Goal: Information Seeking & Learning: Check status

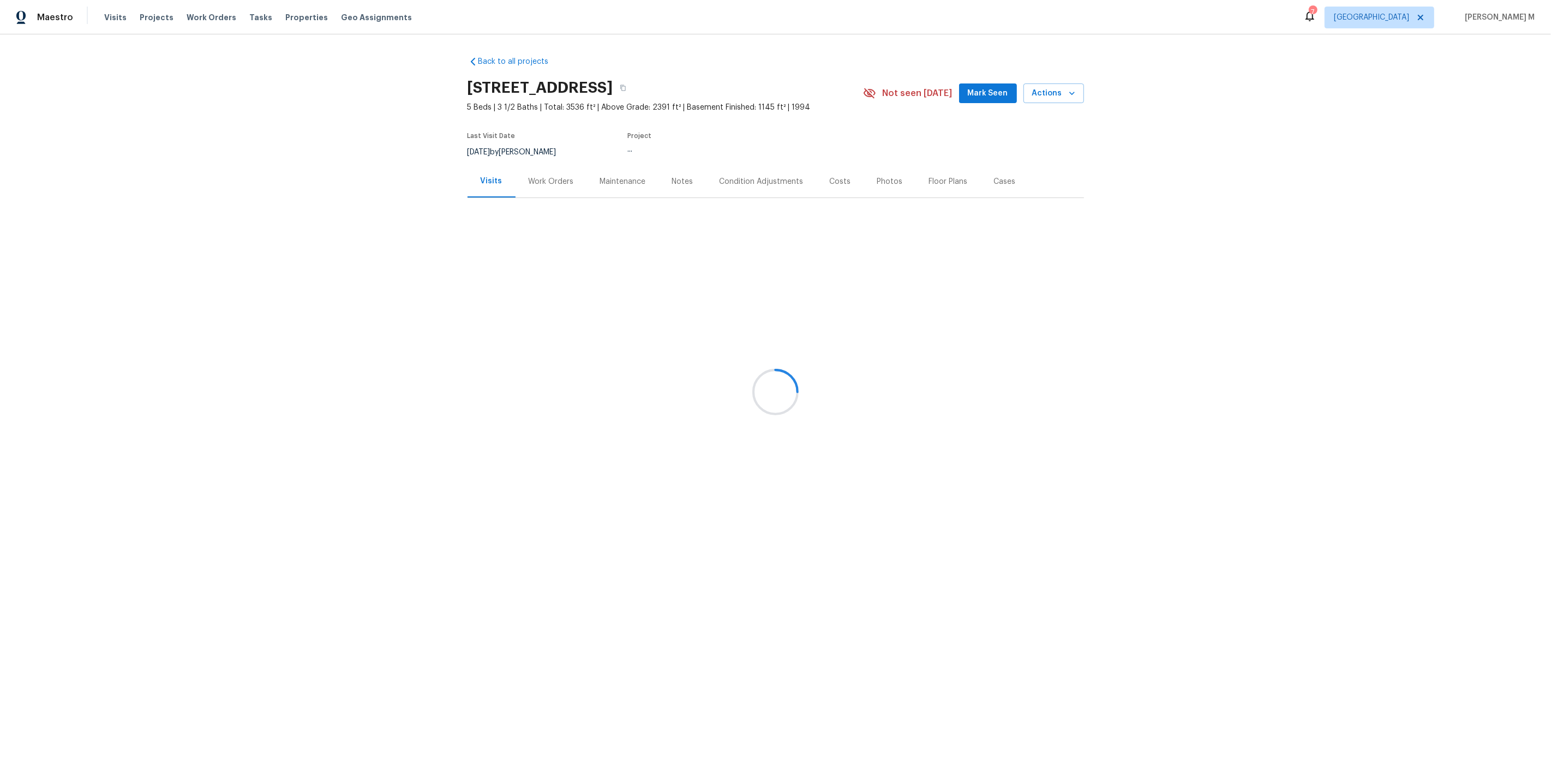
click at [536, 177] on div at bounding box center [776, 392] width 1551 height 784
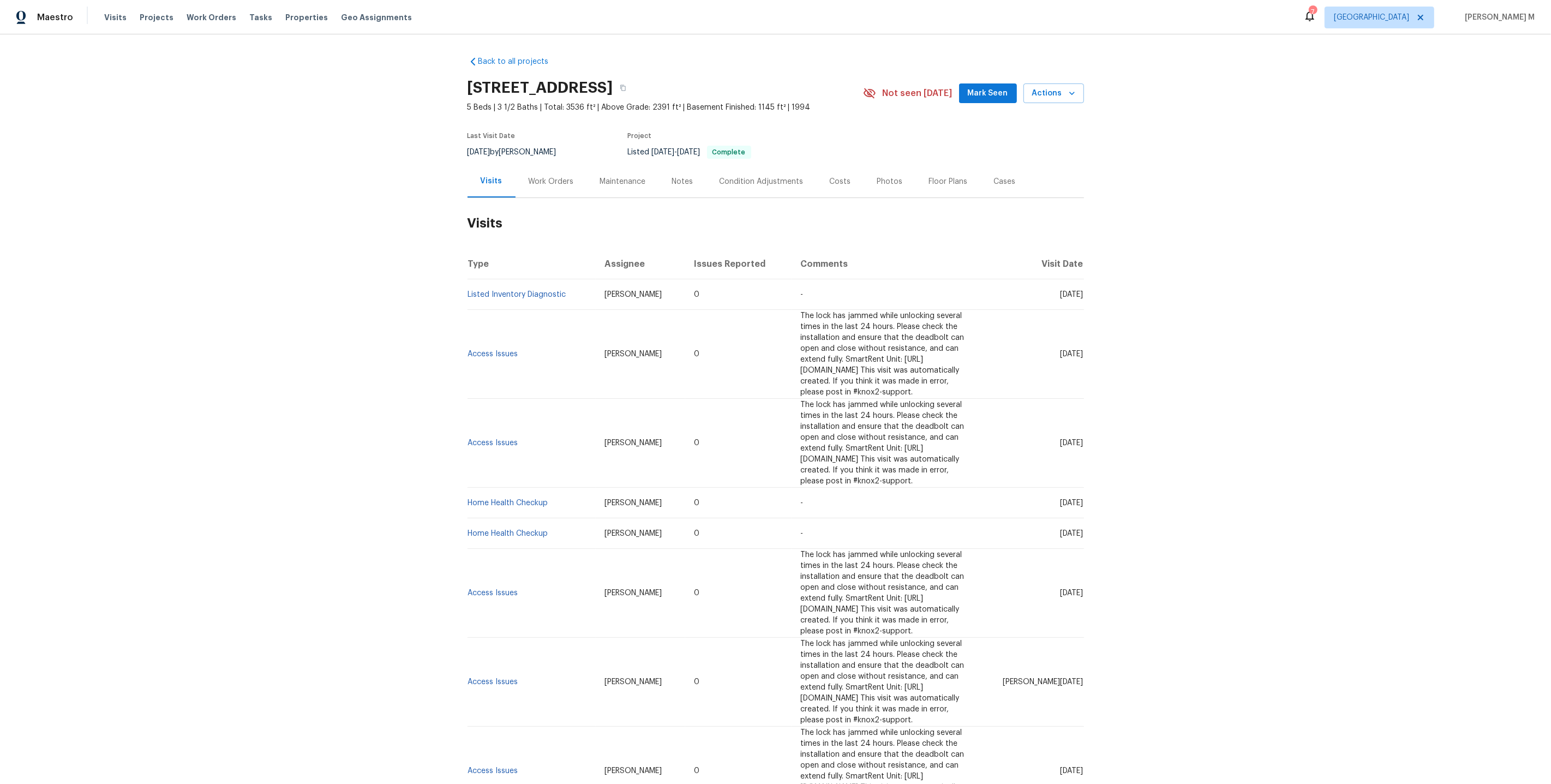
click at [528, 178] on div "Work Orders" at bounding box center [551, 181] width 46 height 11
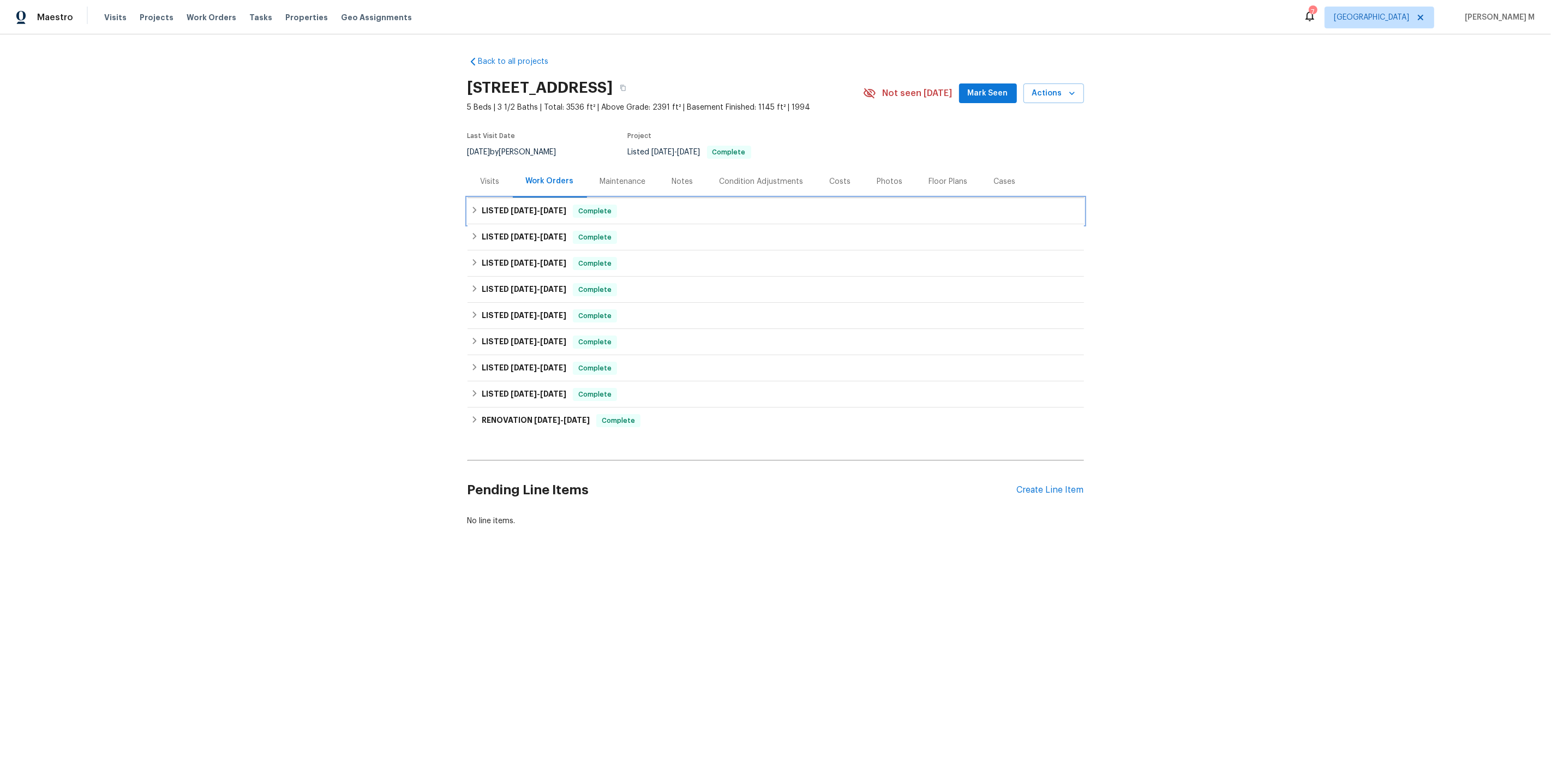
click at [523, 198] on div "LISTED 9/16/25 - 9/19/25 Complete" at bounding box center [776, 211] width 617 height 26
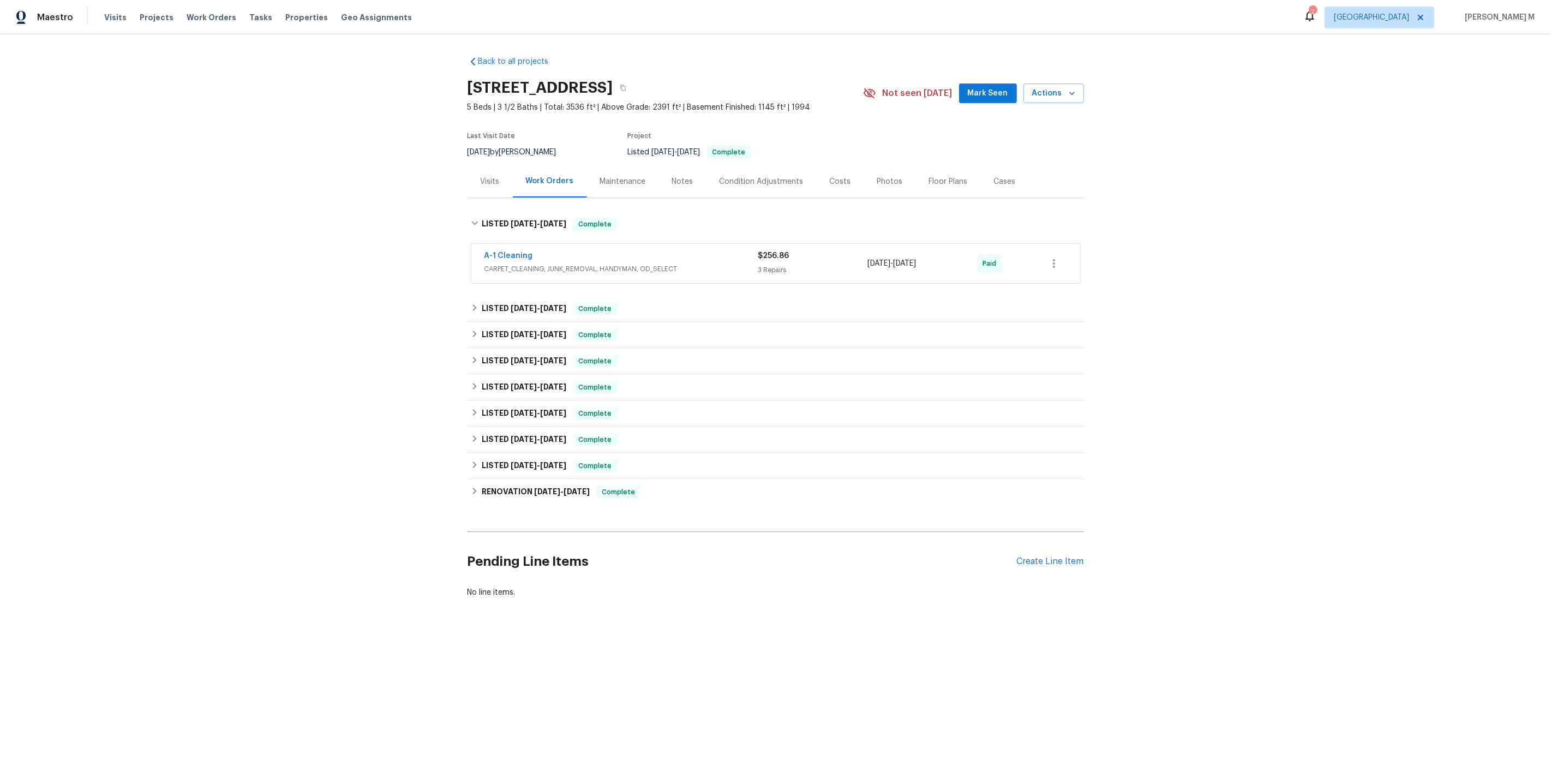
click at [517, 265] on span "CARPET_CLEANING, JUNK_REMOVAL, HANDYMAN, OD_SELECT" at bounding box center [621, 269] width 274 height 11
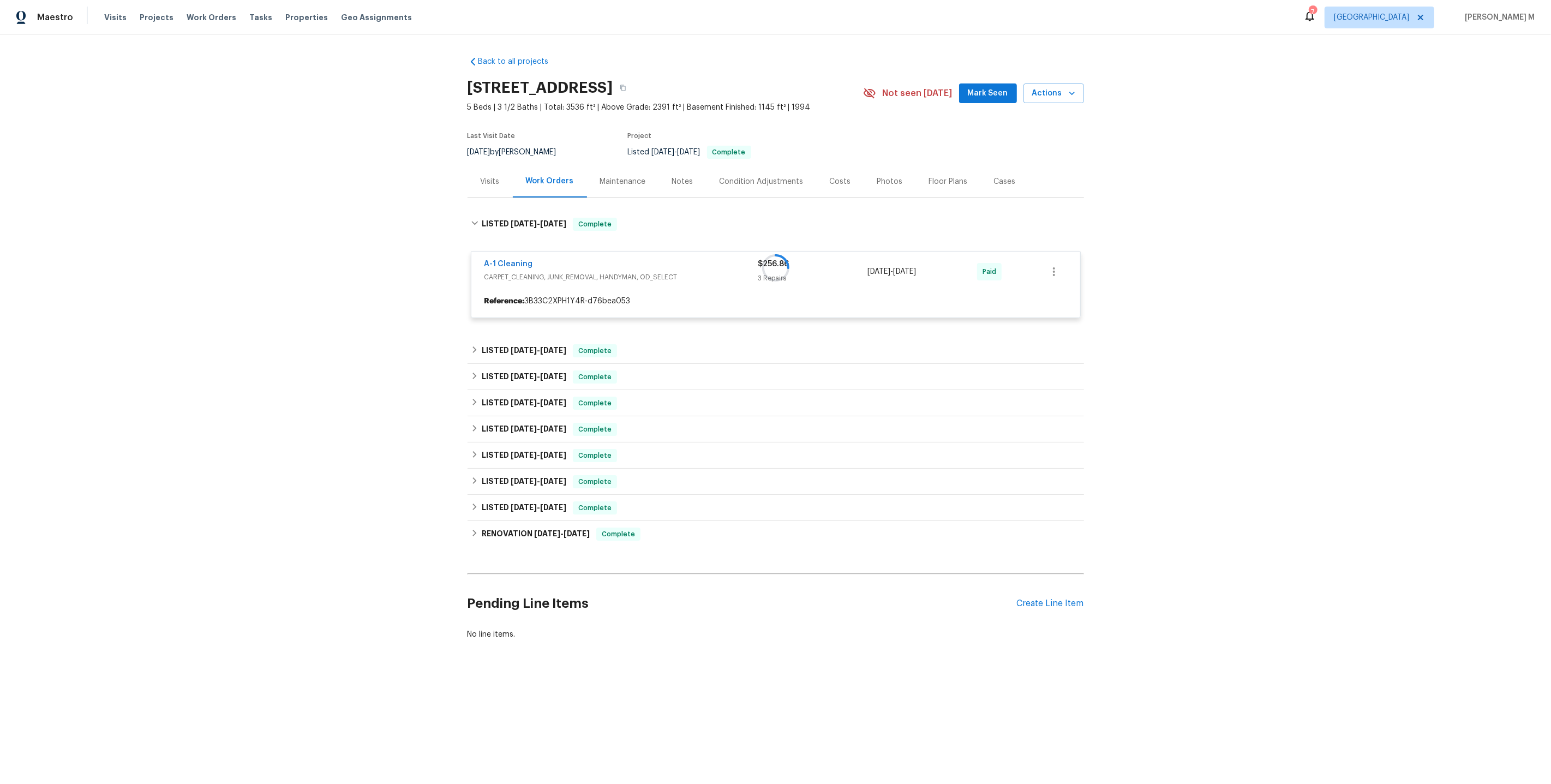
click at [626, 179] on div "Maintenance" at bounding box center [623, 181] width 46 height 11
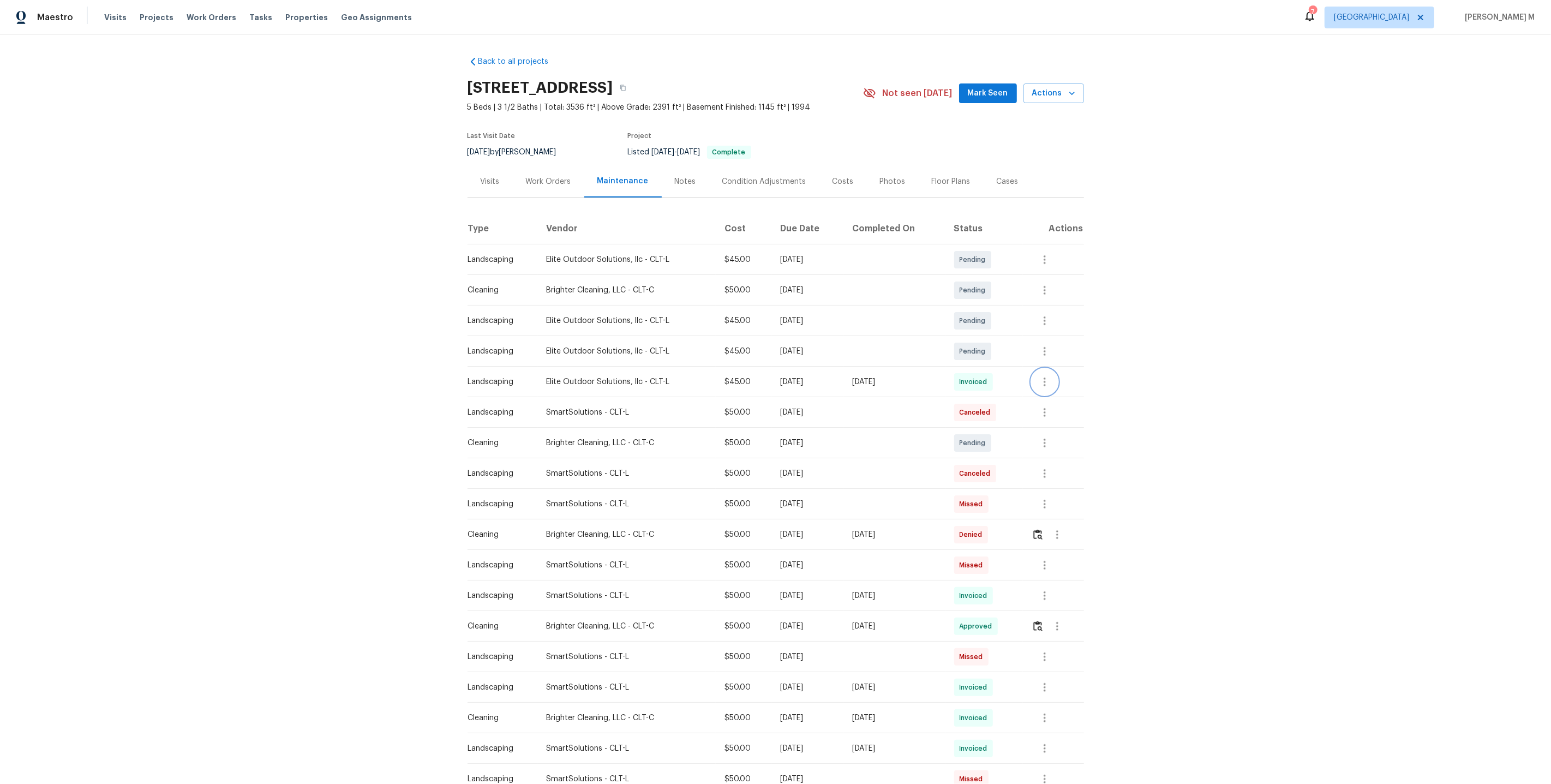
click at [1051, 378] on icon "button" at bounding box center [1045, 381] width 13 height 13
click at [917, 359] on div at bounding box center [776, 392] width 1551 height 784
click at [1045, 376] on icon "button" at bounding box center [1045, 381] width 13 height 13
click at [1045, 376] on li "Message vendor" at bounding box center [1073, 377] width 76 height 18
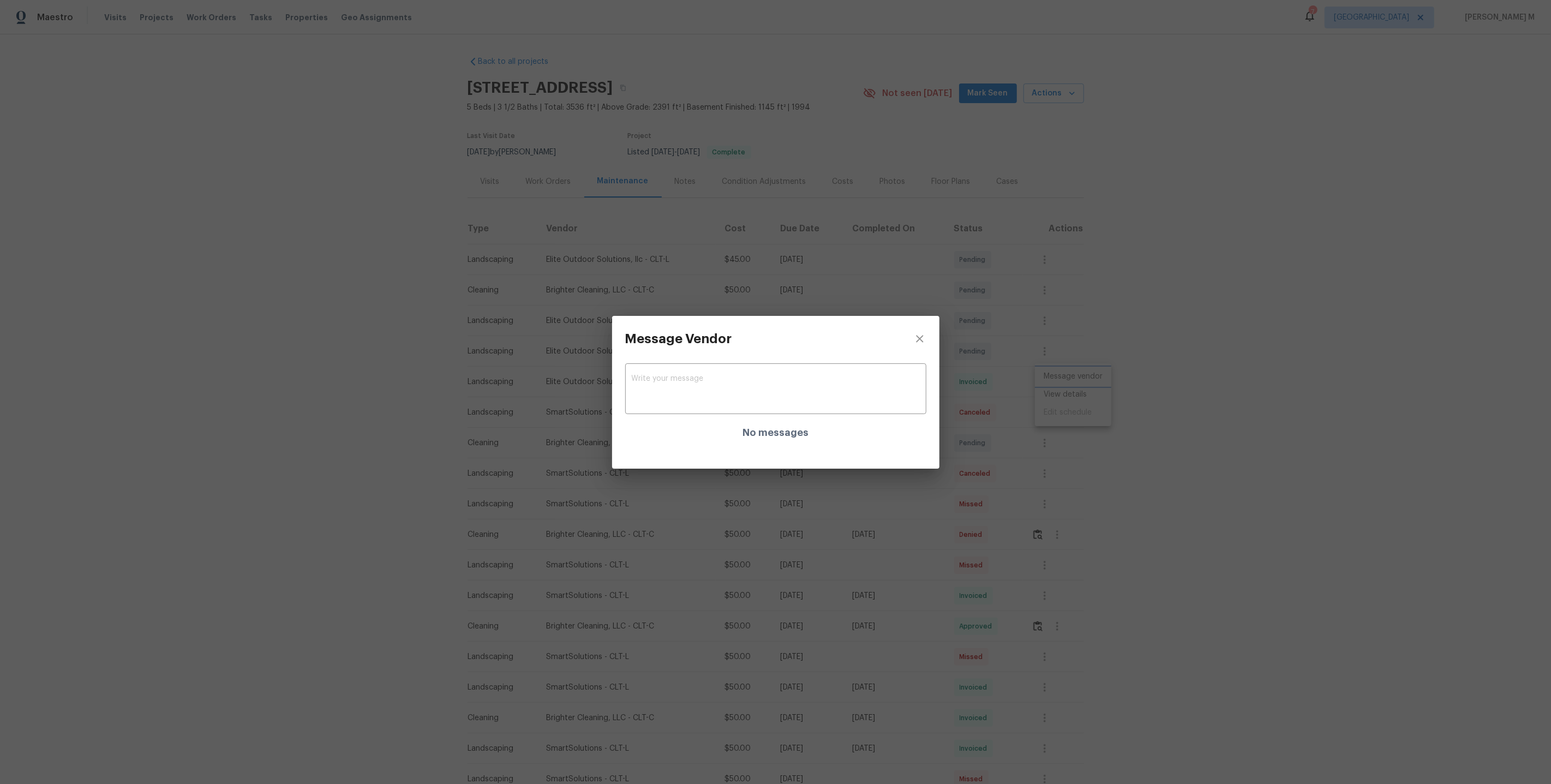
click at [1039, 451] on div "Message Vendor x ​ No messages" at bounding box center [776, 392] width 1551 height 784
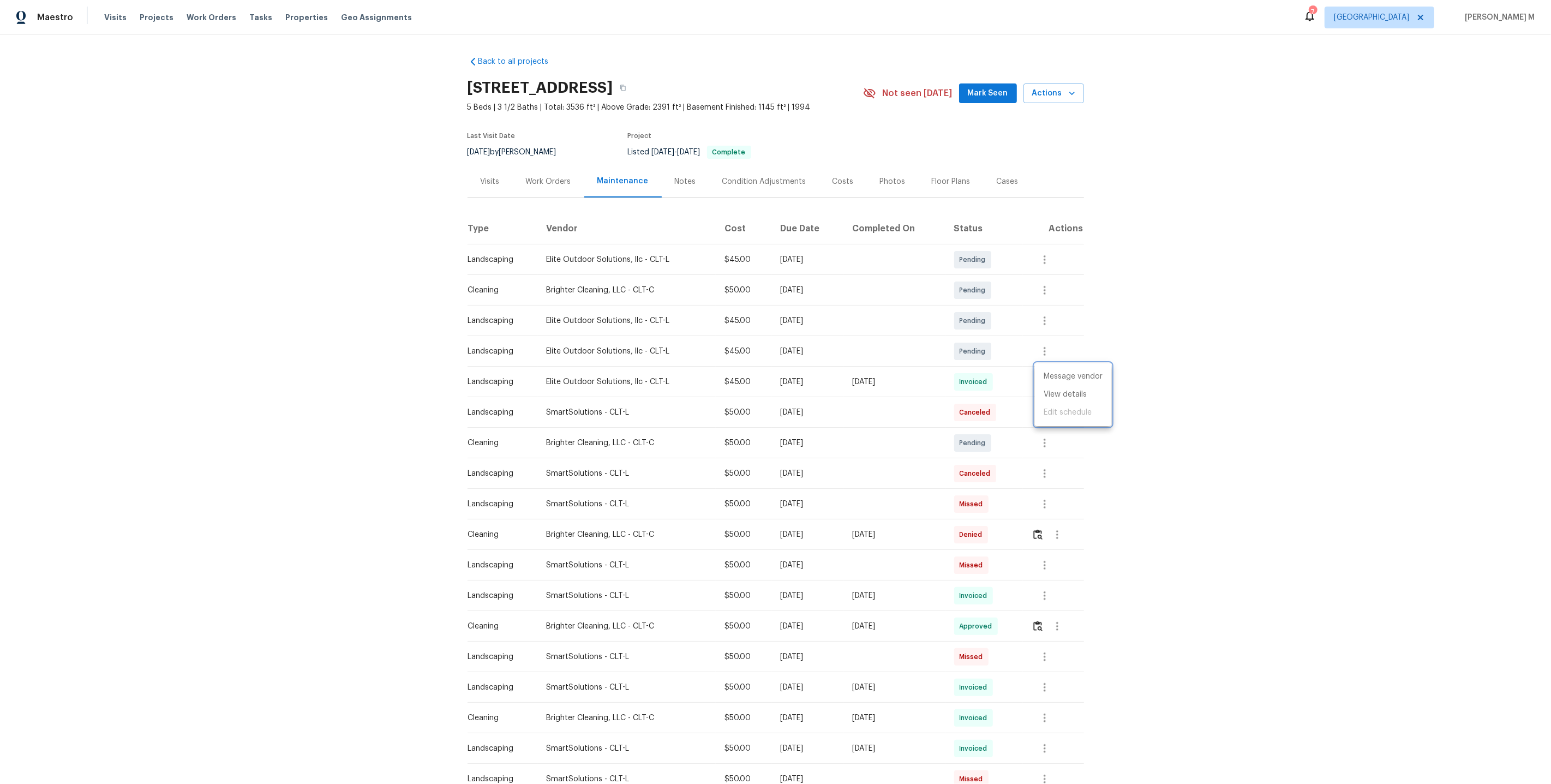
click at [977, 405] on div at bounding box center [776, 392] width 1551 height 784
click at [1044, 437] on icon "button" at bounding box center [1045, 442] width 13 height 13
click at [1044, 437] on li "Message vendor" at bounding box center [1091, 437] width 113 height 18
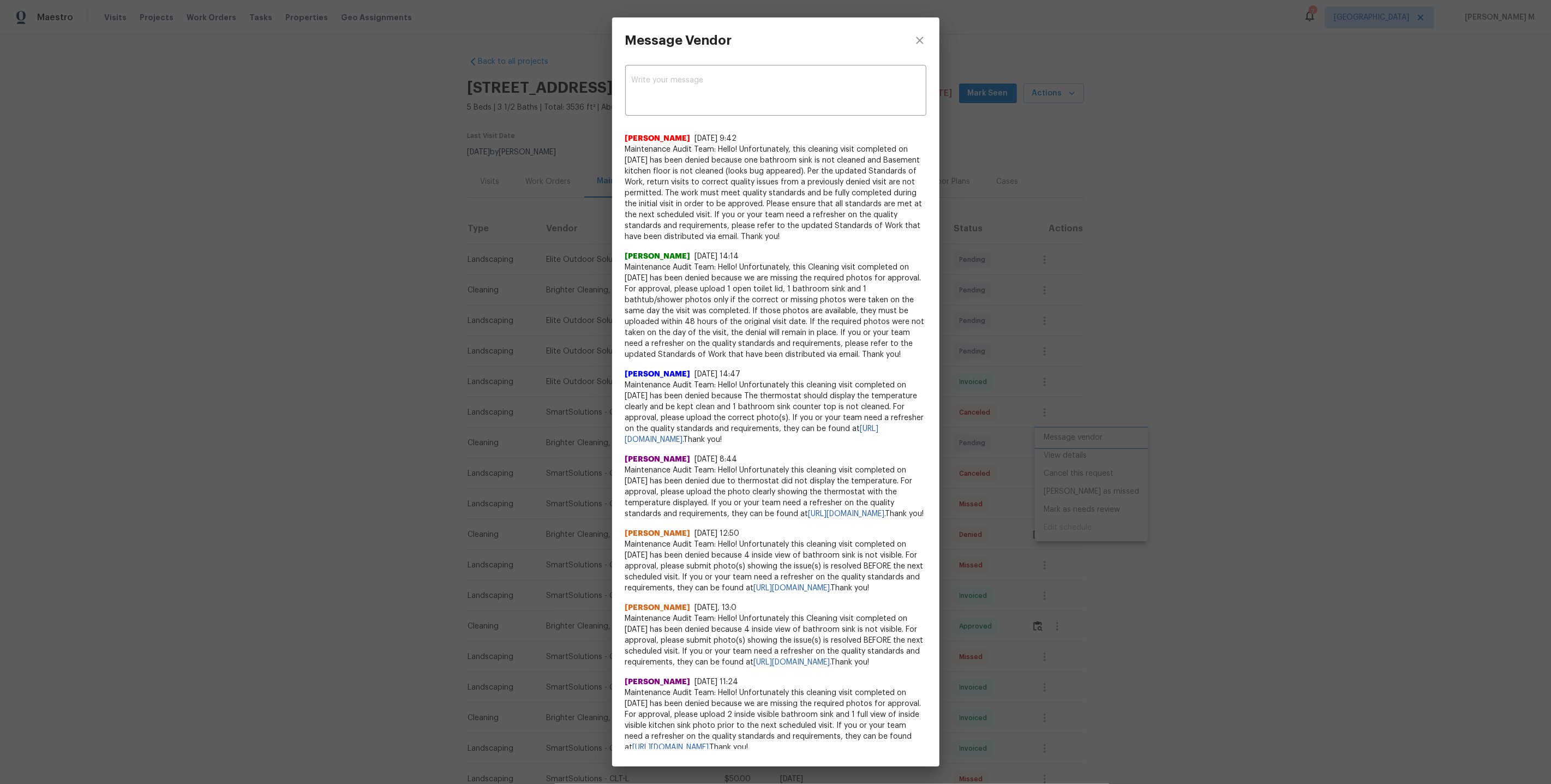
click at [1026, 284] on div "Message Vendor x ​ Archana Chinnaiya 9/26/25, 9:42 Maintenance Audit Team: Hell…" at bounding box center [776, 392] width 1551 height 784
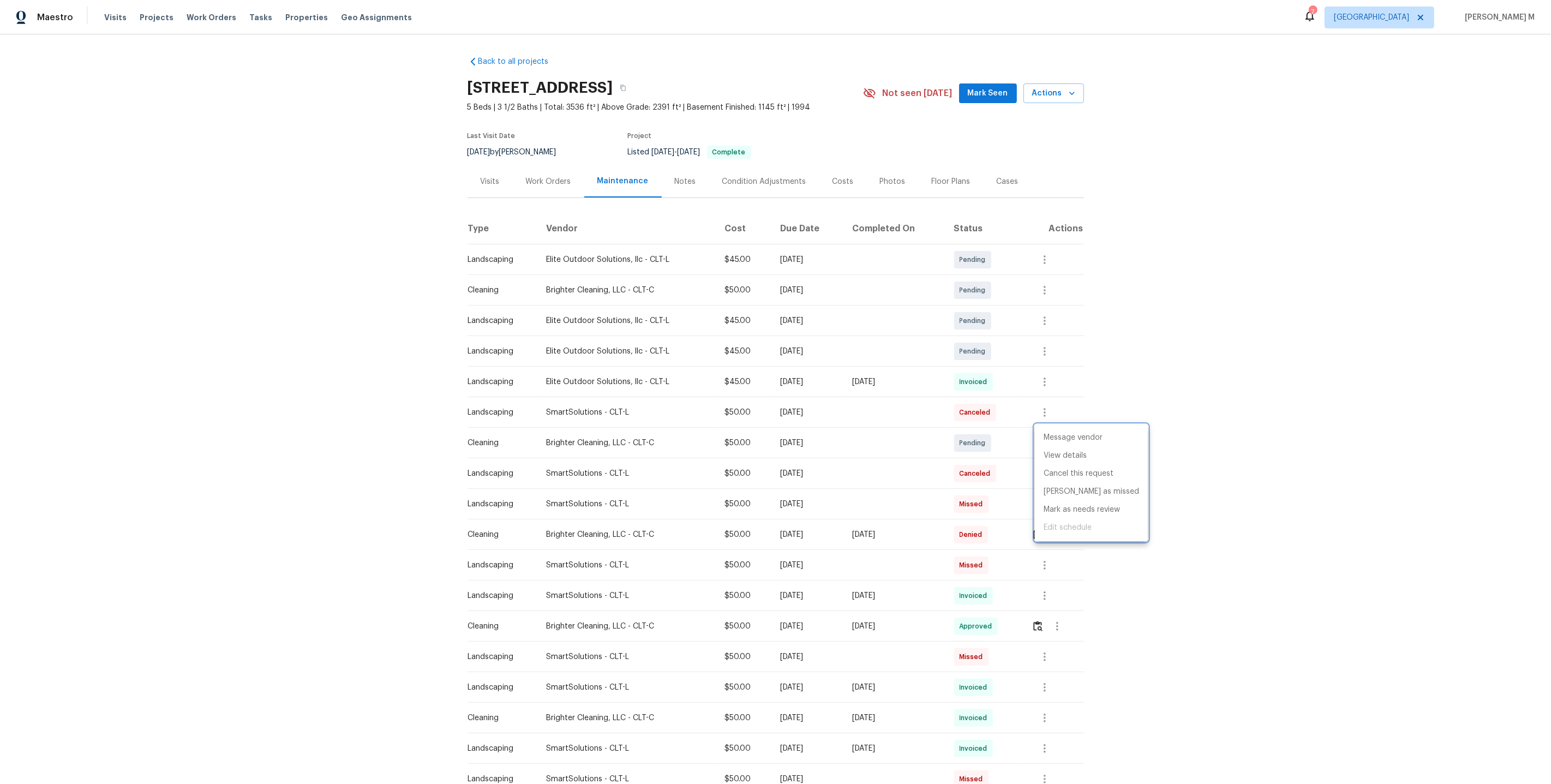
click at [883, 434] on div at bounding box center [776, 392] width 1551 height 784
click at [1059, 530] on icon "button" at bounding box center [1057, 534] width 13 height 13
click at [1059, 530] on li "Message vendor" at bounding box center [1085, 529] width 76 height 18
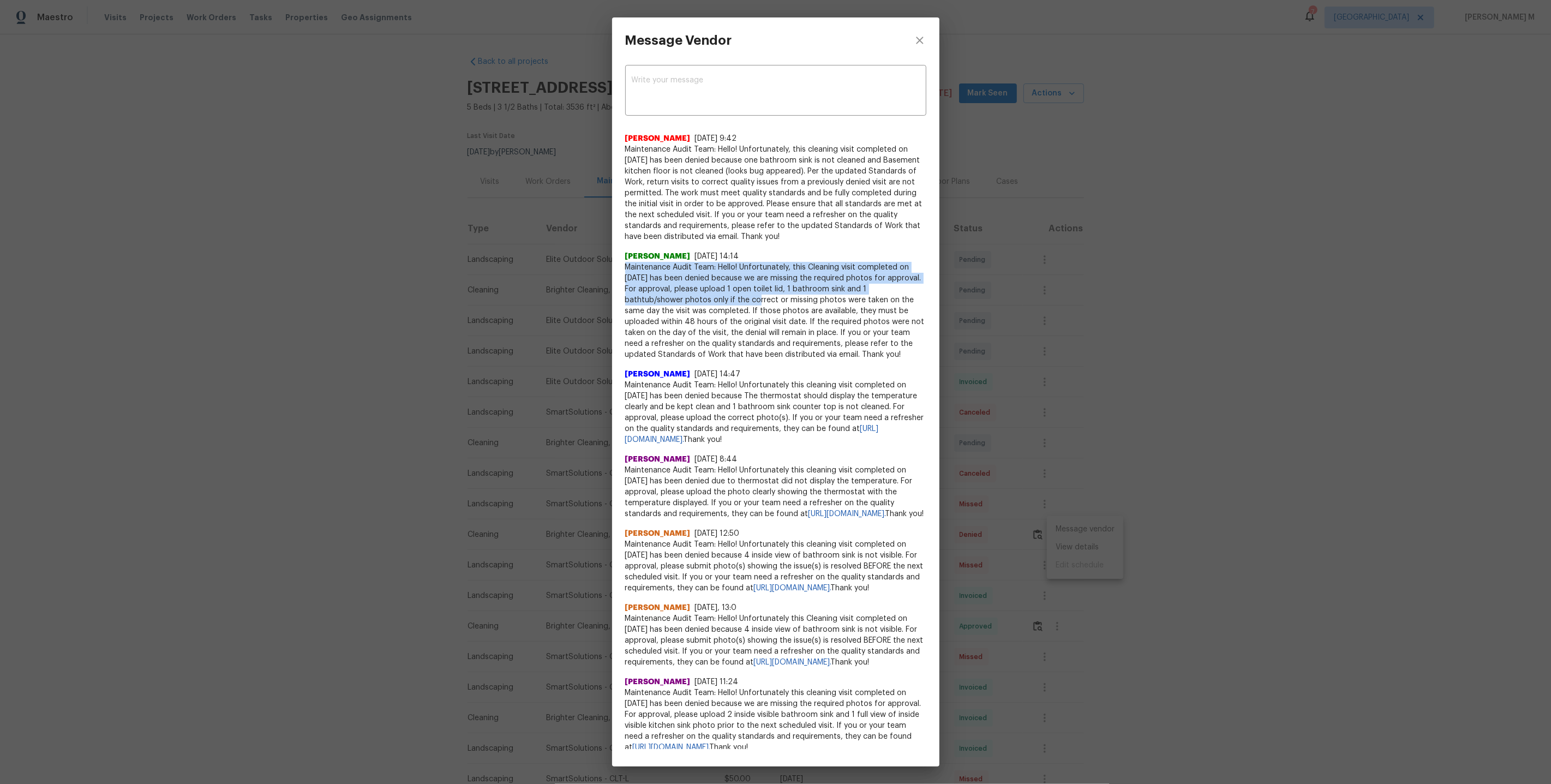
drag, startPoint x: 627, startPoint y: 263, endPoint x: 744, endPoint y: 292, distance: 120.5
click at [744, 292] on span "Maintenance Audit Team: Hello! Unfortunately, this Cleaning visit completed on …" at bounding box center [776, 311] width 301 height 98
click at [1172, 524] on div "Message Vendor x ​ Archana Chinnaiya 9/26/25, 9:42 Maintenance Audit Team: Hell…" at bounding box center [776, 392] width 1551 height 784
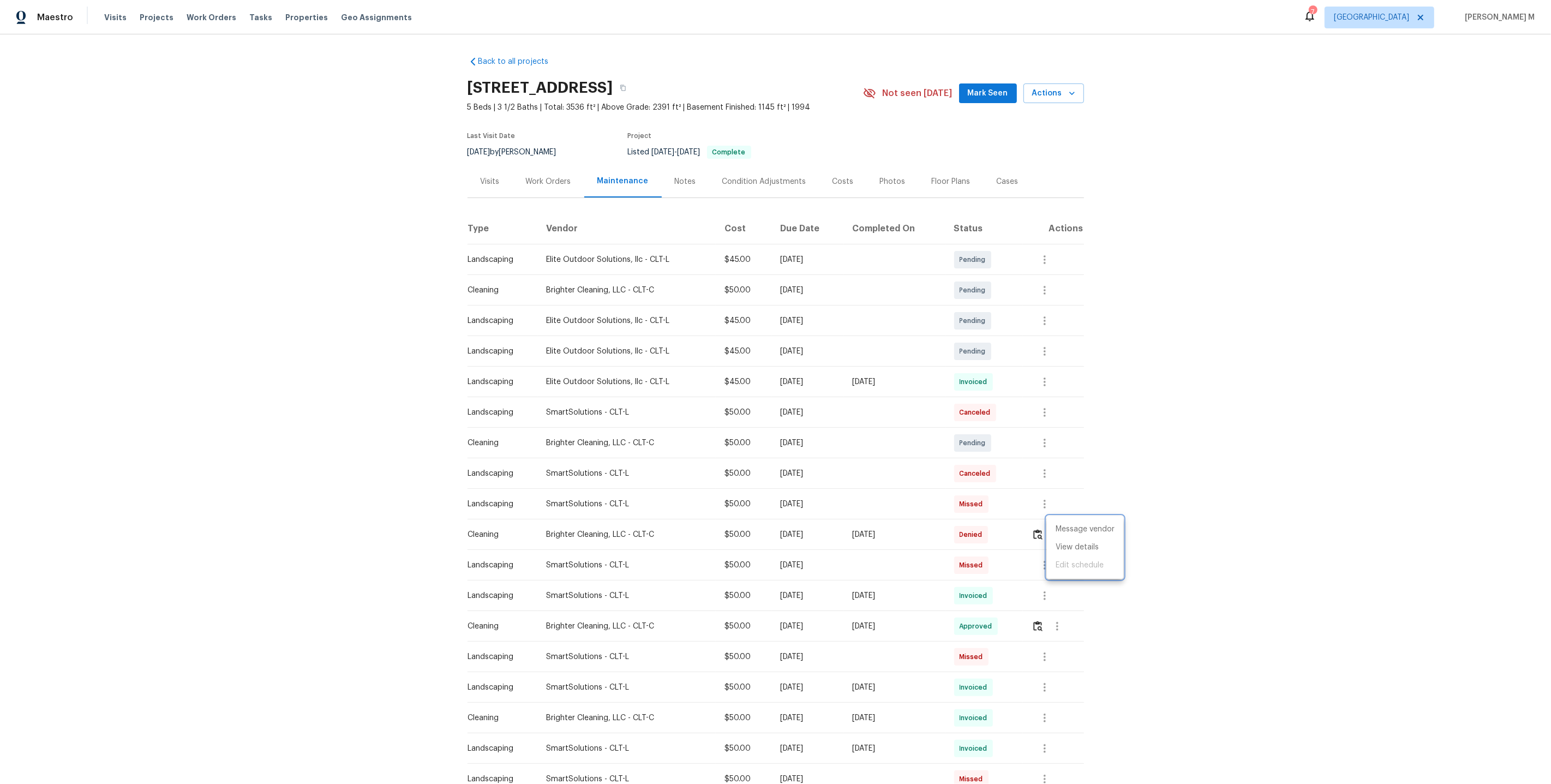
click at [831, 368] on div at bounding box center [776, 392] width 1551 height 784
click at [1045, 436] on icon "button" at bounding box center [1045, 442] width 13 height 13
click at [1045, 430] on li "Message vendor" at bounding box center [1091, 437] width 113 height 18
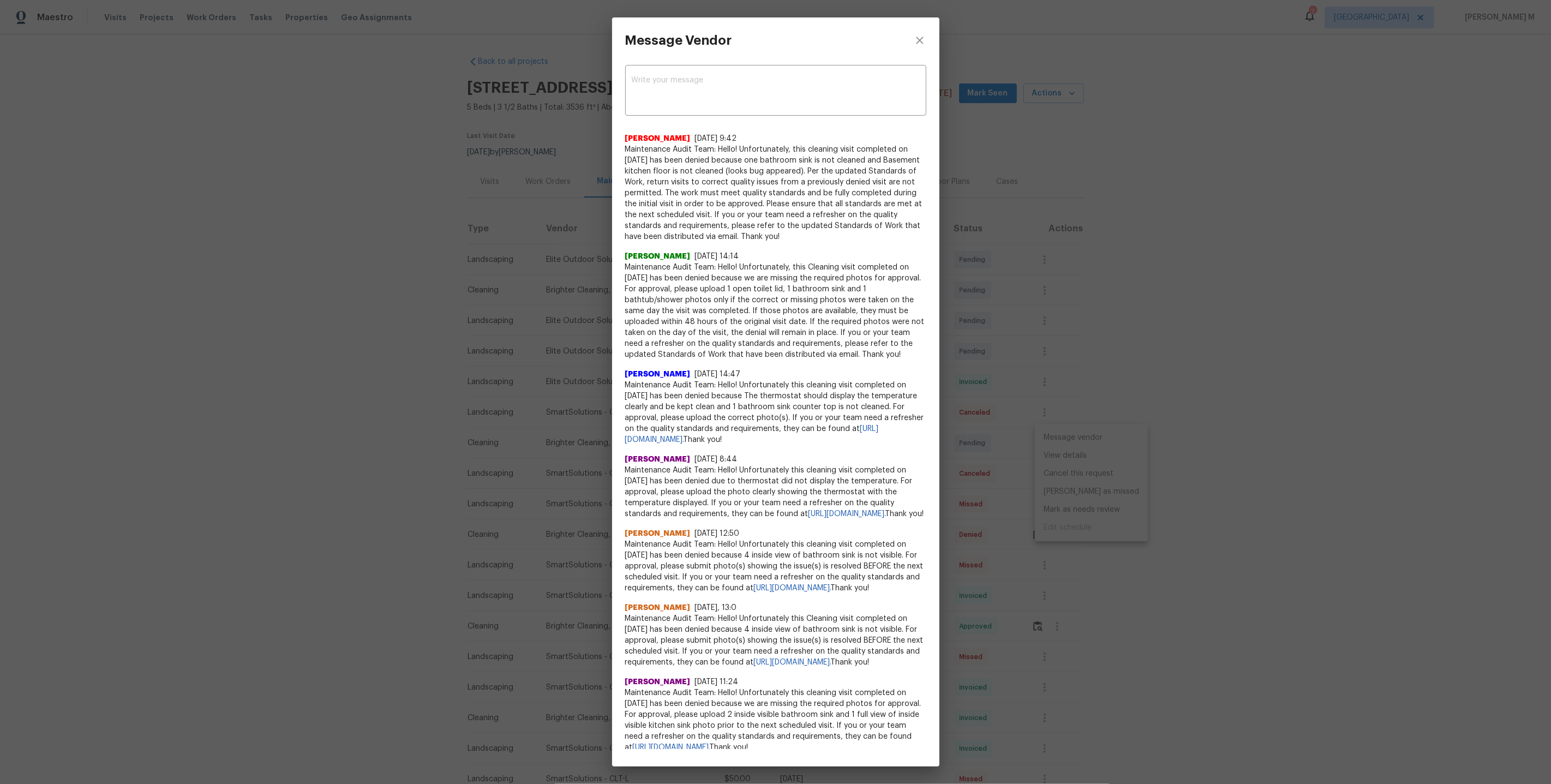
click at [939, 382] on div "x ​ Archana Chinnaiya 9/26/25, 9:42 Maintenance Audit Team: Hello! Unfortunatel…" at bounding box center [776, 406] width 328 height 686
click at [1079, 452] on div "Message Vendor x ​ Archana Chinnaiya 9/26/25, 9:42 Maintenance Audit Team: Hell…" at bounding box center [776, 392] width 1551 height 784
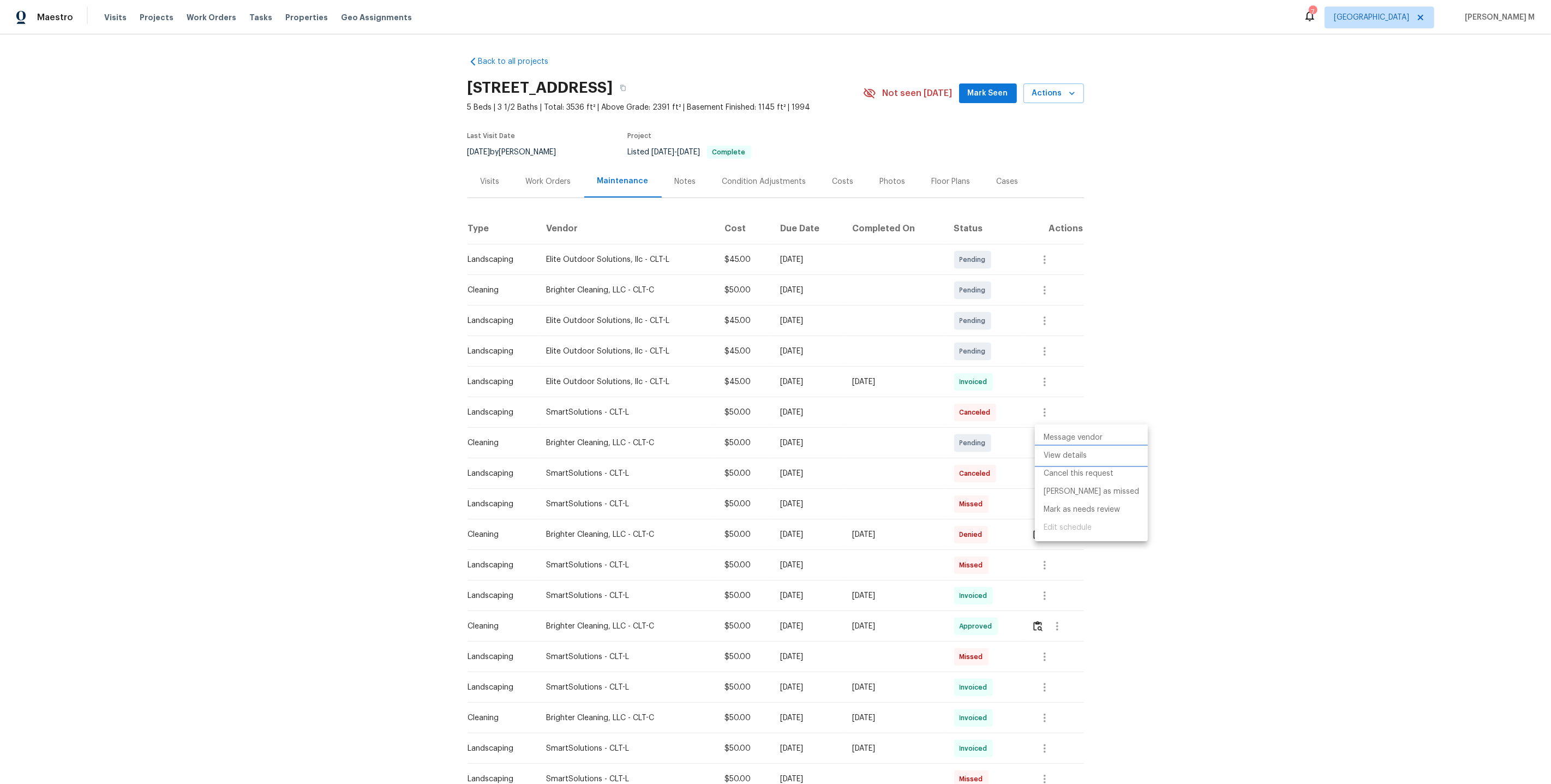
click at [1066, 452] on li "View details" at bounding box center [1091, 456] width 113 height 18
click at [880, 434] on div at bounding box center [776, 392] width 1551 height 784
click at [549, 199] on div "Back to all projects 10940 Wild Dove Ln, Charlotte, NC 28277 5 Beds | 3 1/2 Bat…" at bounding box center [776, 540] width 617 height 987
click at [549, 194] on div "Back to all projects 10940 Wild Dove Ln, Charlotte, NC 28277 5 Beds | 3 1/2 Bat…" at bounding box center [776, 540] width 617 height 987
click at [539, 180] on div "Work Orders" at bounding box center [549, 181] width 46 height 11
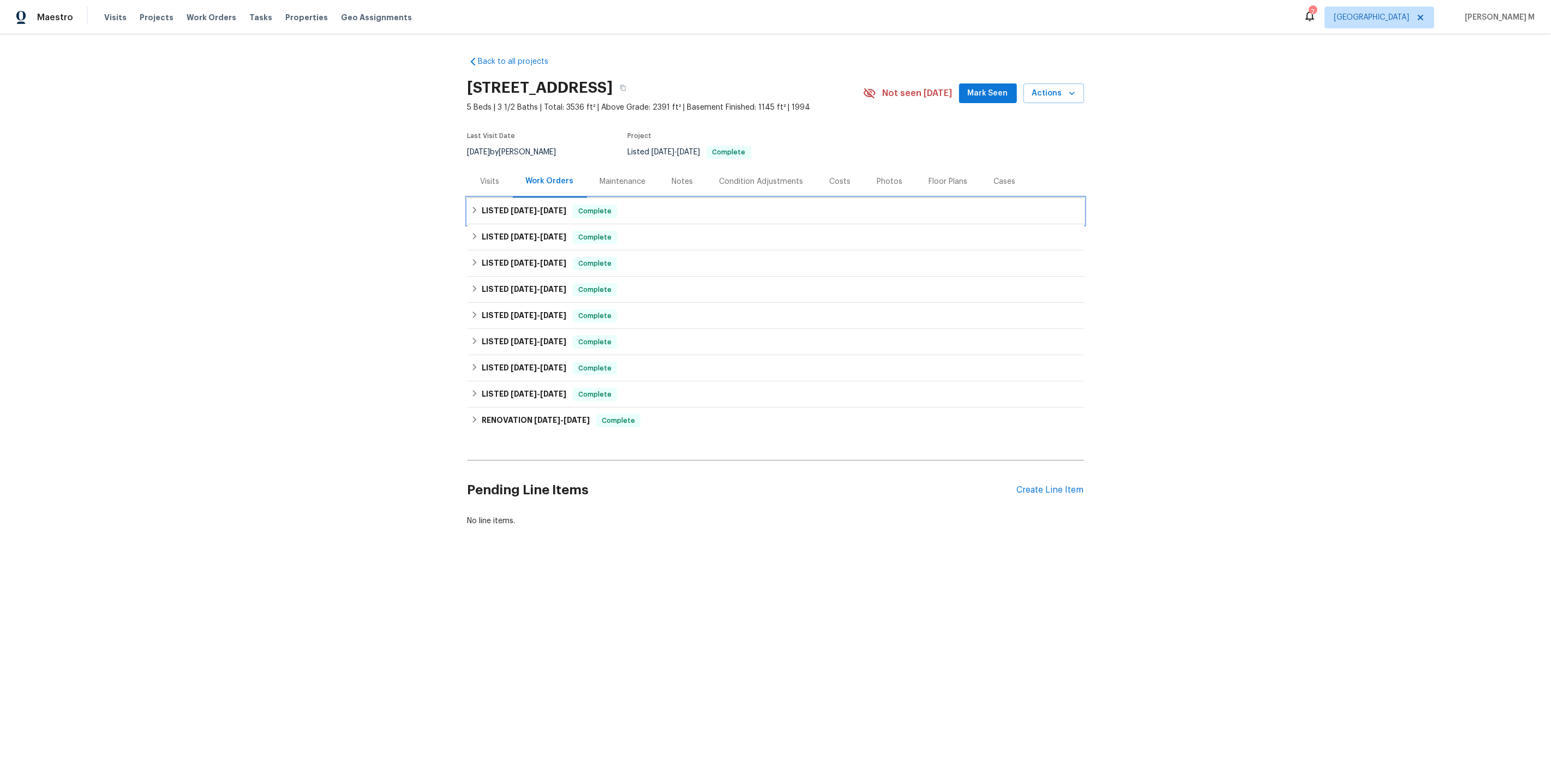
click at [520, 207] on span "9/16/25" at bounding box center [524, 210] width 26 height 8
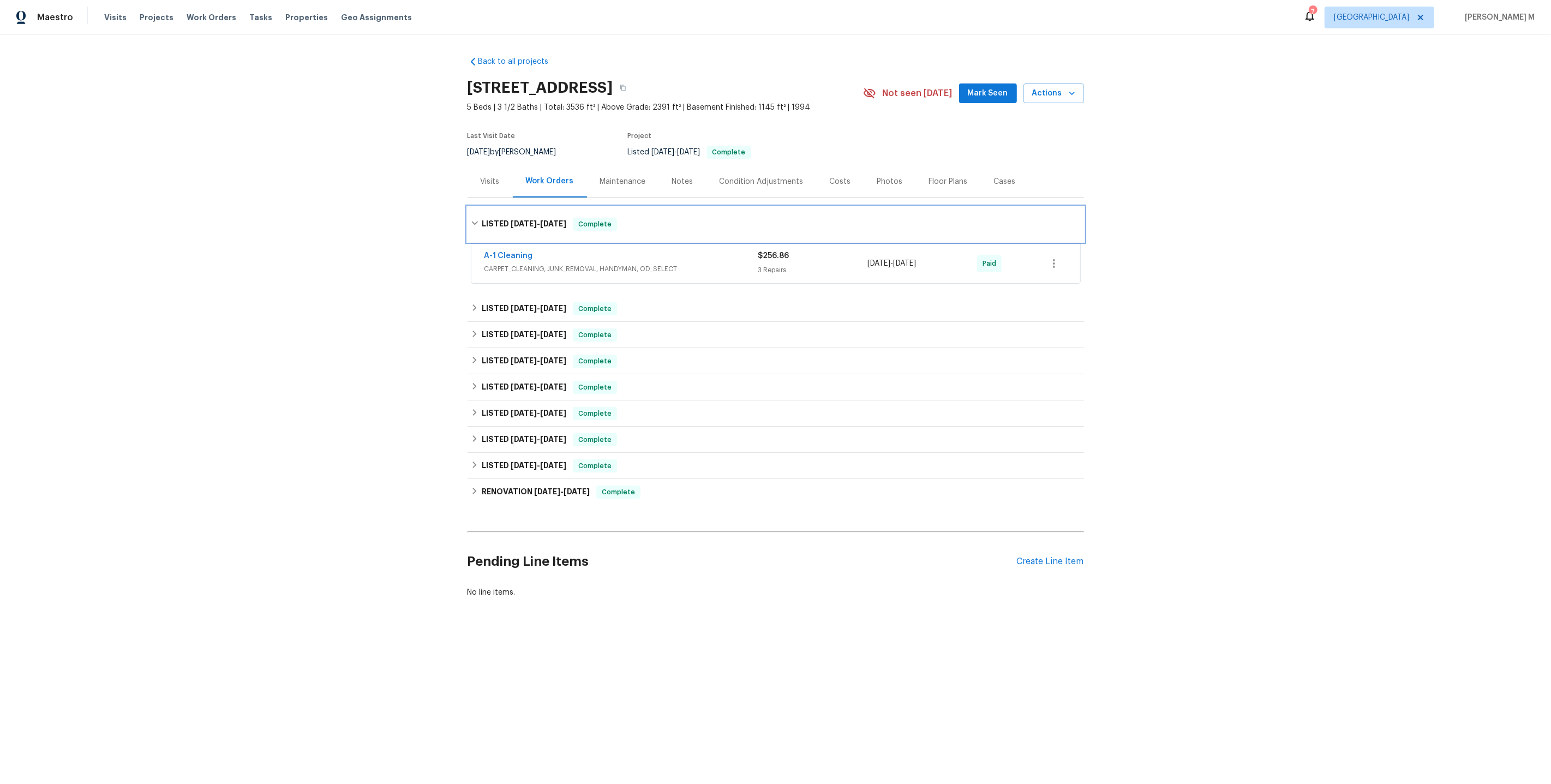
click at [522, 209] on div "LISTED 9/16/25 - 9/19/25 Complete" at bounding box center [776, 224] width 617 height 35
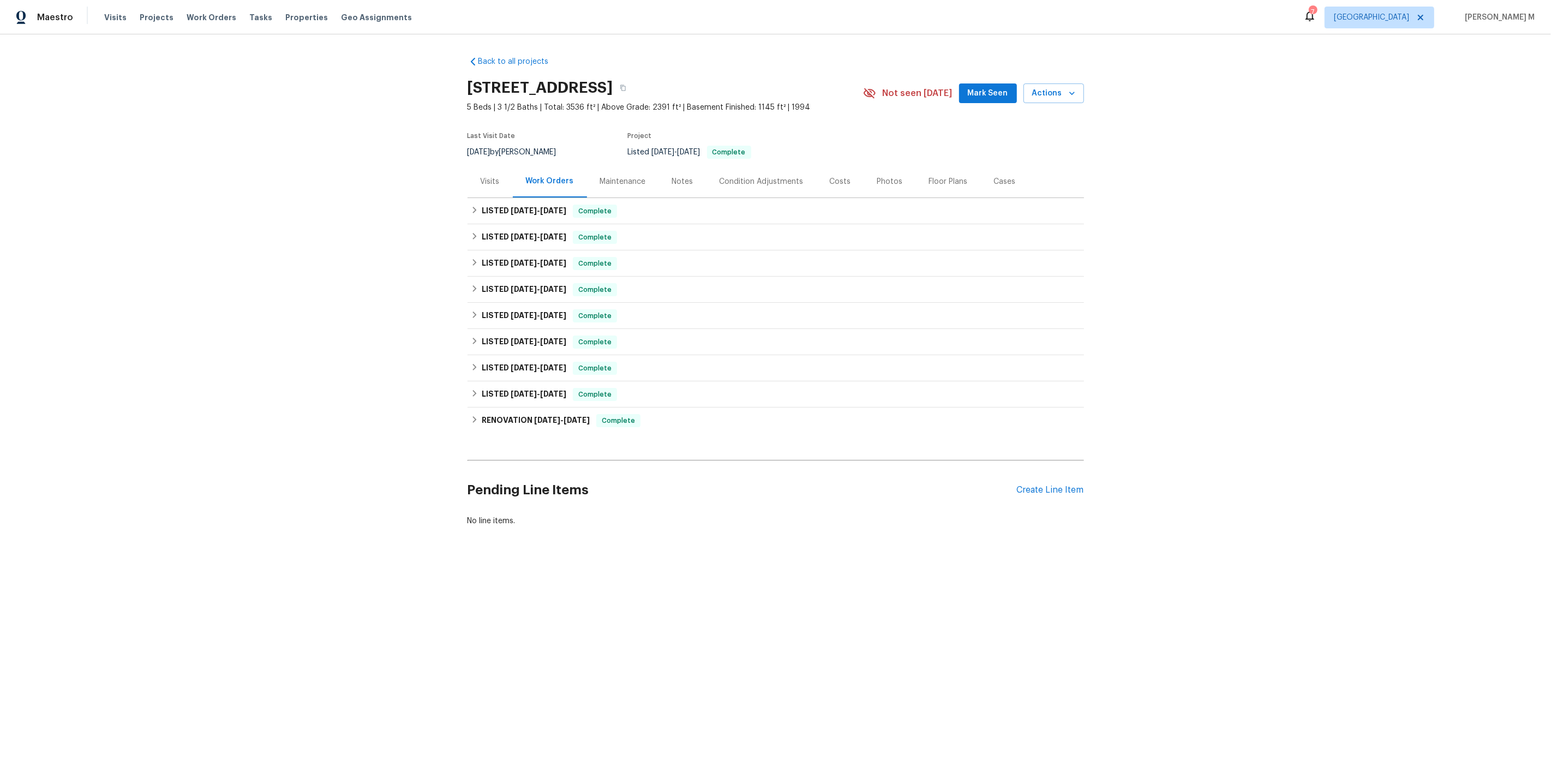
click at [626, 180] on div "Maintenance" at bounding box center [623, 181] width 46 height 11
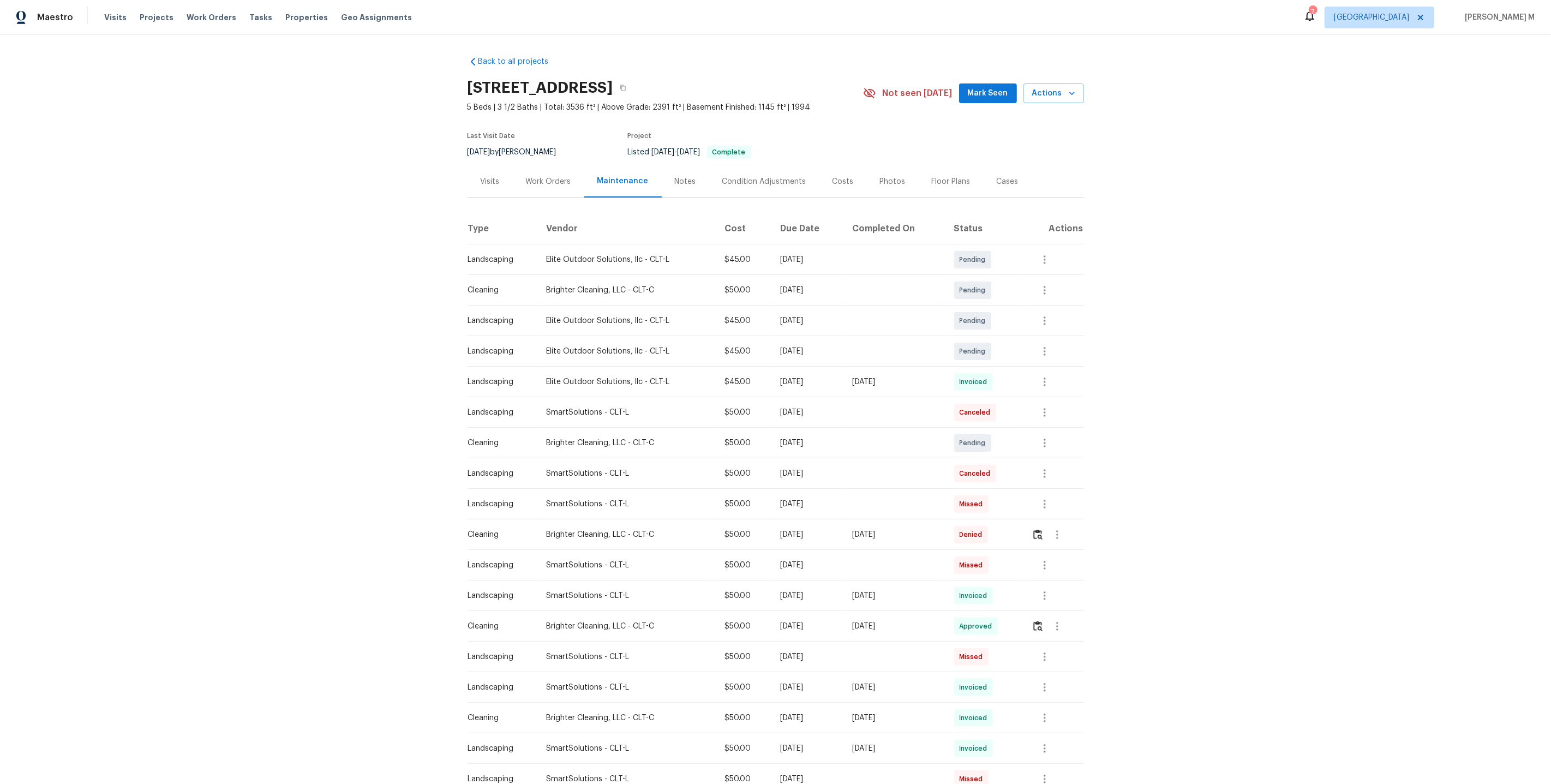
click at [557, 184] on div "Work Orders" at bounding box center [549, 181] width 72 height 32
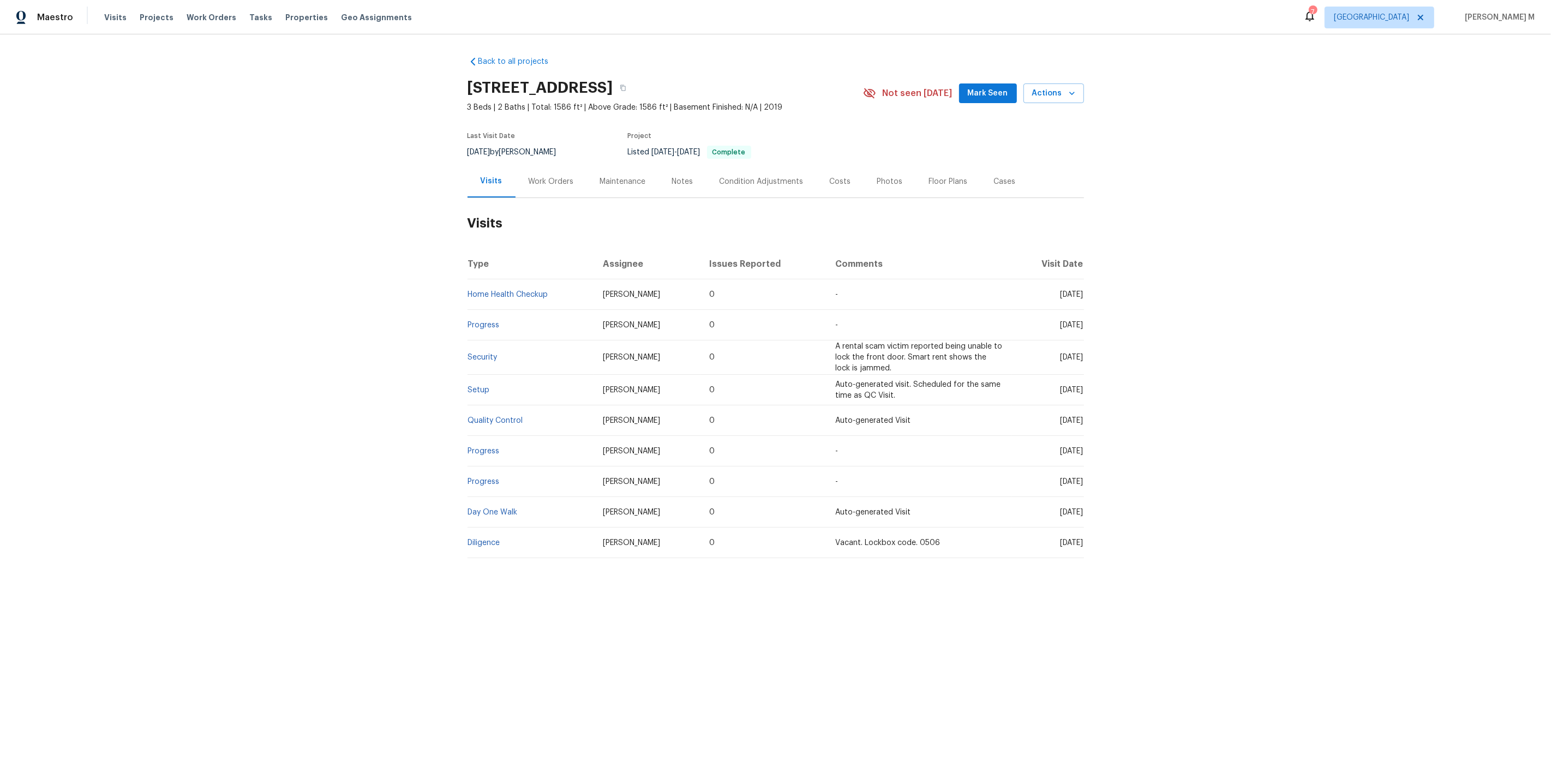
click at [558, 176] on div "Work Orders" at bounding box center [551, 181] width 46 height 11
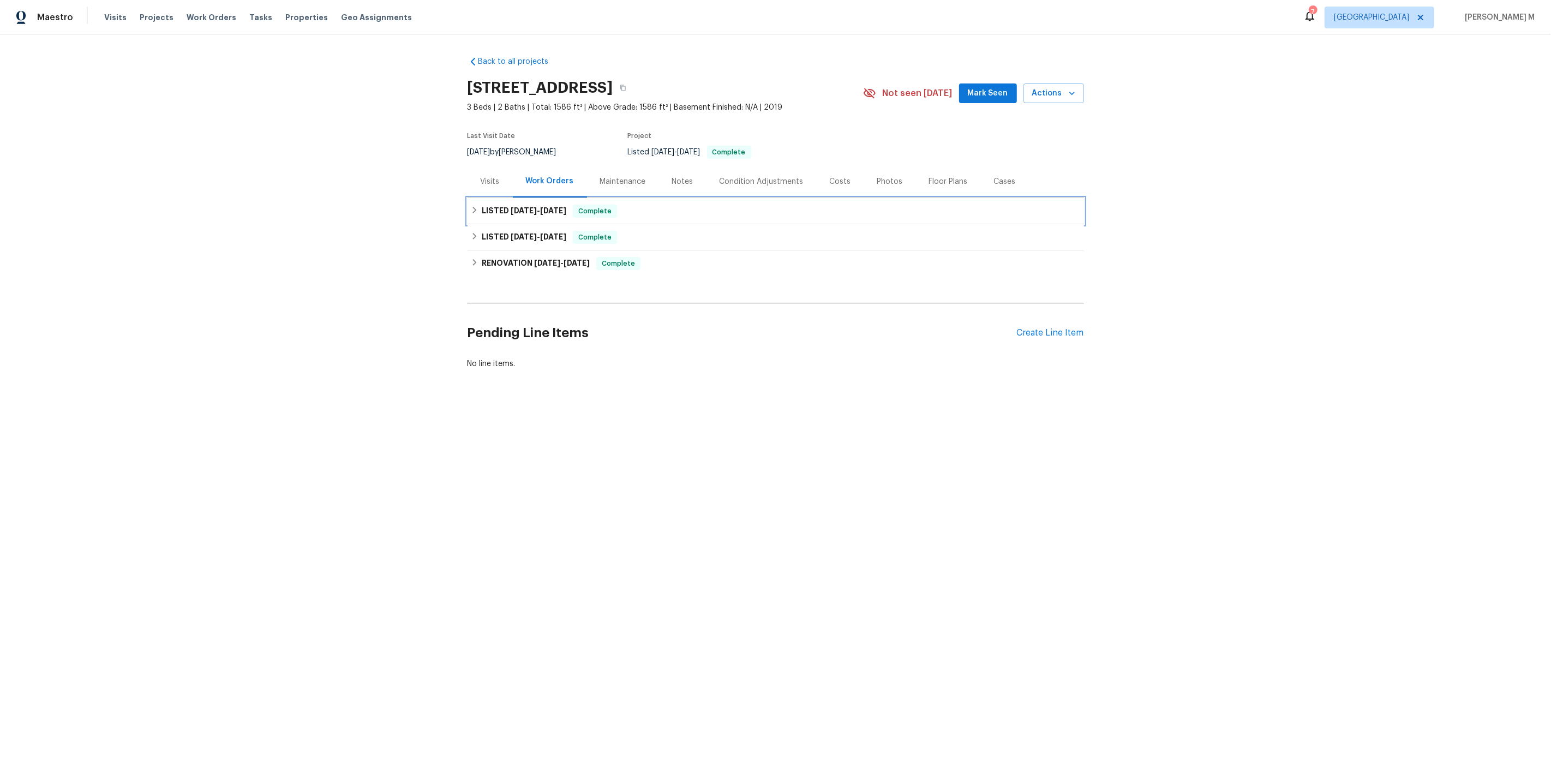
click at [518, 207] on span "[DATE]" at bounding box center [524, 210] width 26 height 8
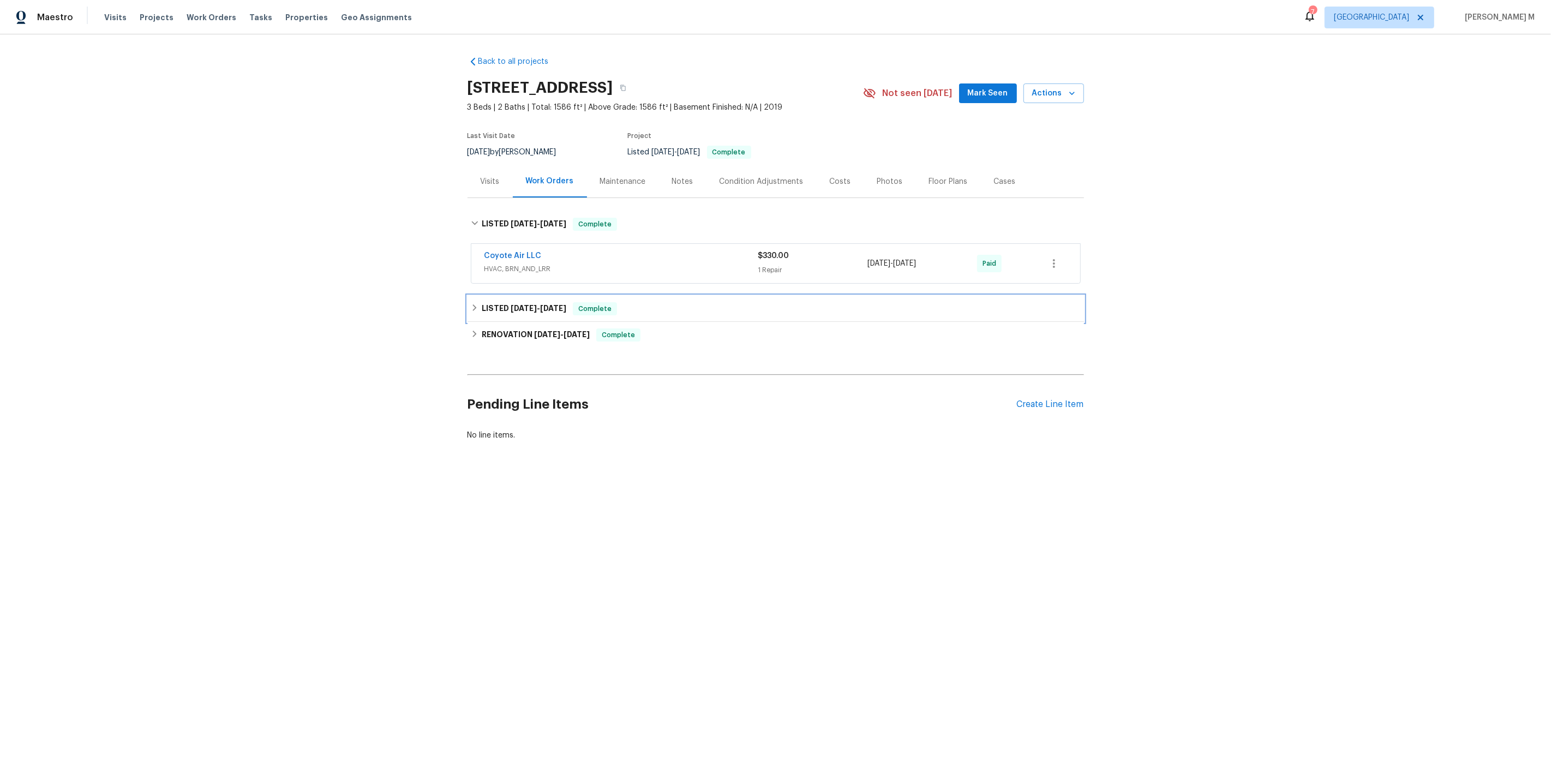
click at [506, 304] on h6 "LISTED 9/4/25 - 9/8/25" at bounding box center [524, 308] width 85 height 13
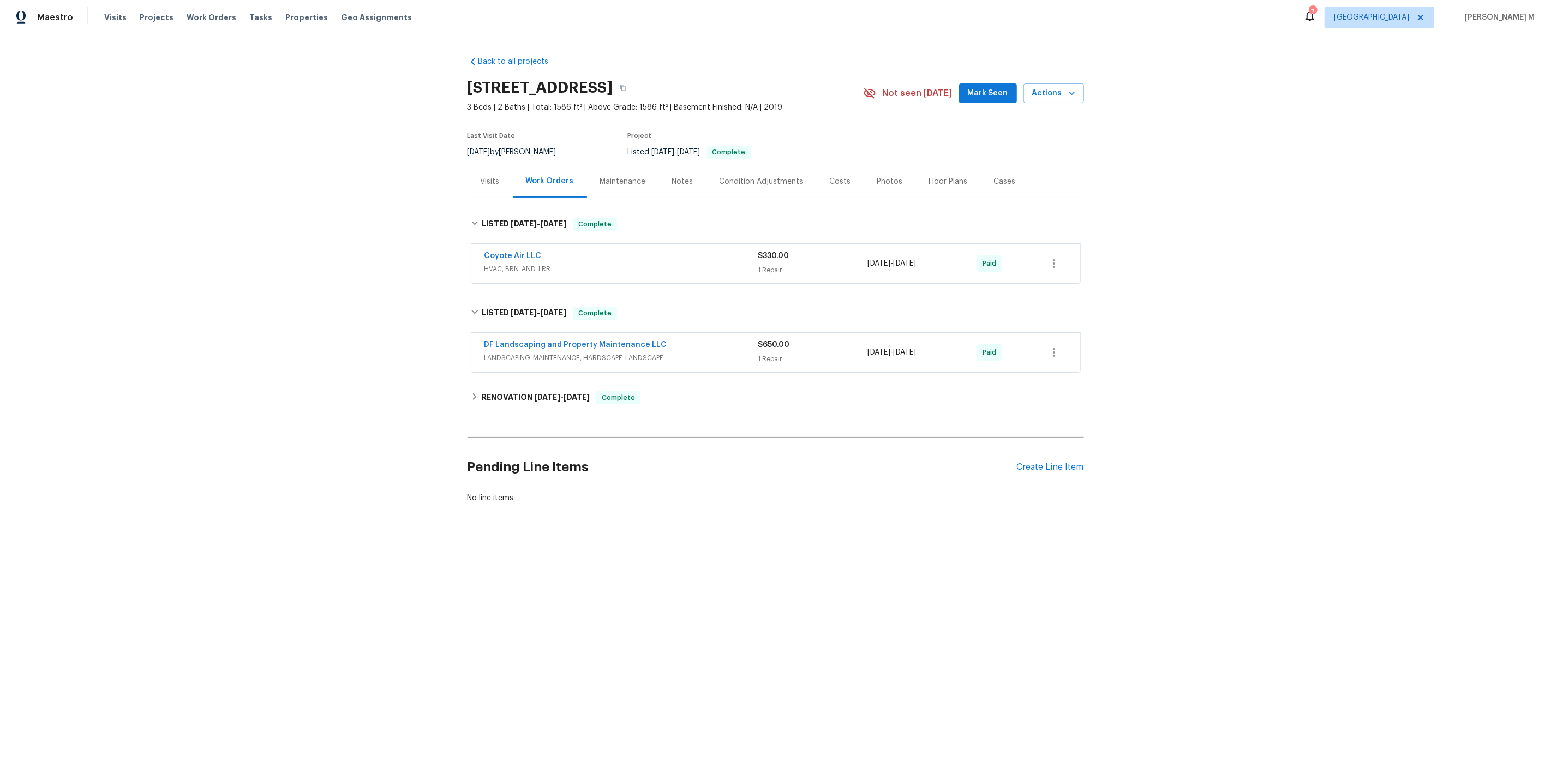
click at [521, 366] on div "Back to all projects 8705 W MacKenzie Dr, Phoenix, AZ 85037 3 Beds | 2 Baths | …" at bounding box center [776, 279] width 617 height 465
click at [521, 385] on div "RENOVATION 7/8/25 - 7/14/25 Complete" at bounding box center [776, 398] width 617 height 26
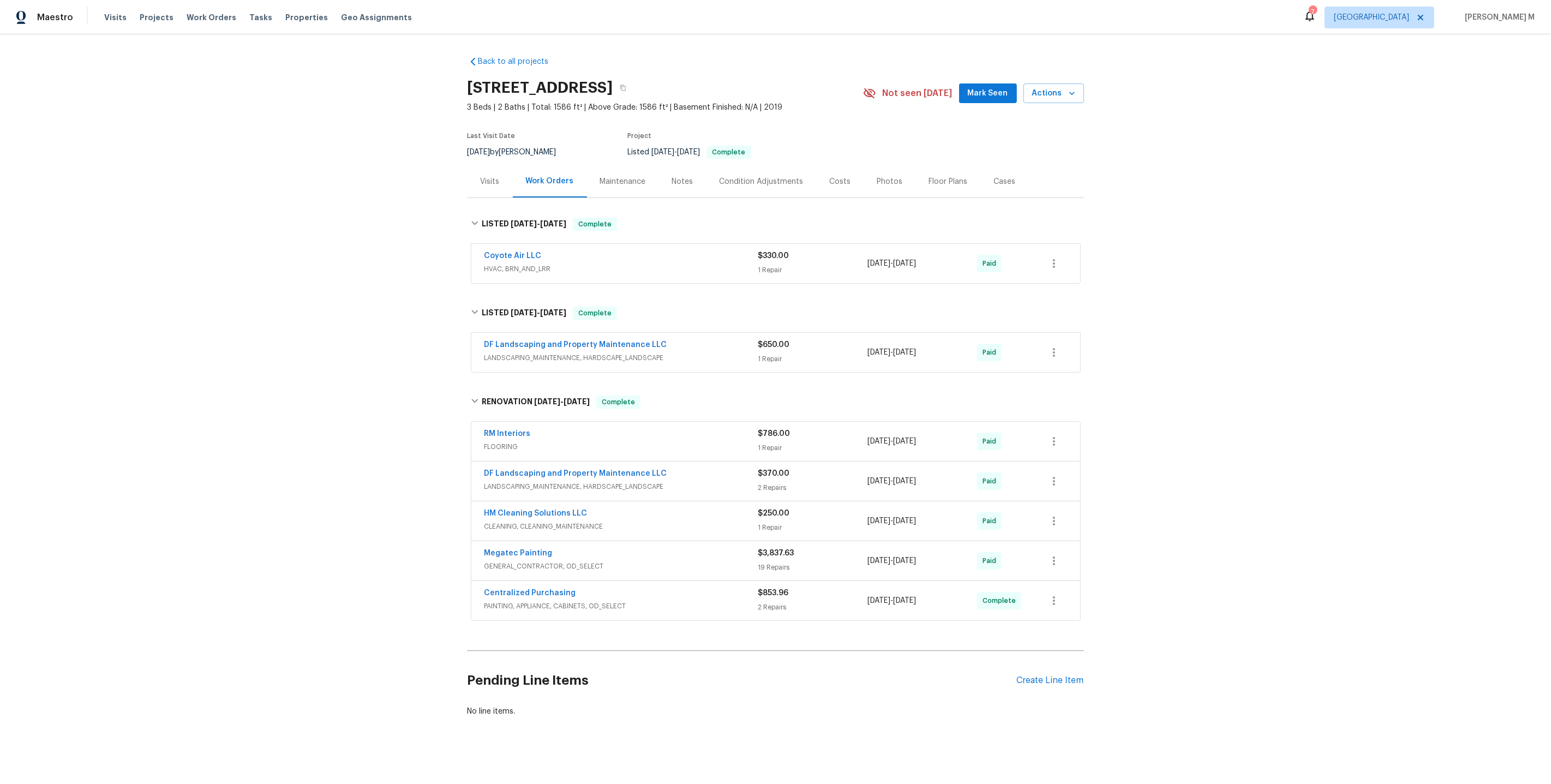
click at [518, 264] on span "HVAC, BRN_AND_LRR" at bounding box center [621, 269] width 274 height 11
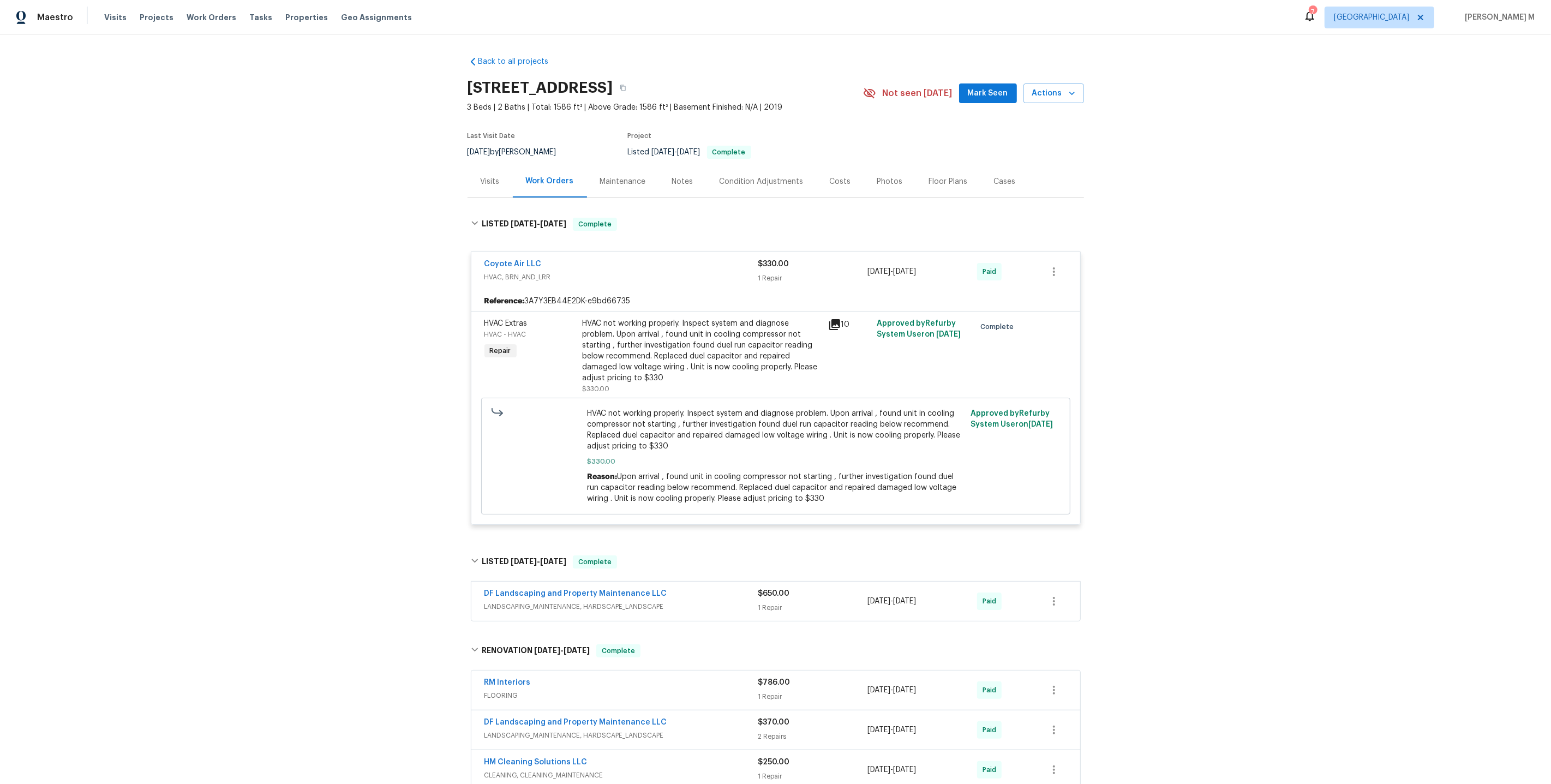
click at [384, 294] on div "Back to all projects 8705 W MacKenzie Dr, Phoenix, AZ 85037 3 Beds | 2 Baths | …" at bounding box center [776, 409] width 1551 height 750
click at [965, 124] on section "8705 W MacKenzie Dr, Phoenix, AZ 85037 3 Beds | 2 Baths | Total: 1586 ft² | Abo…" at bounding box center [776, 119] width 617 height 92
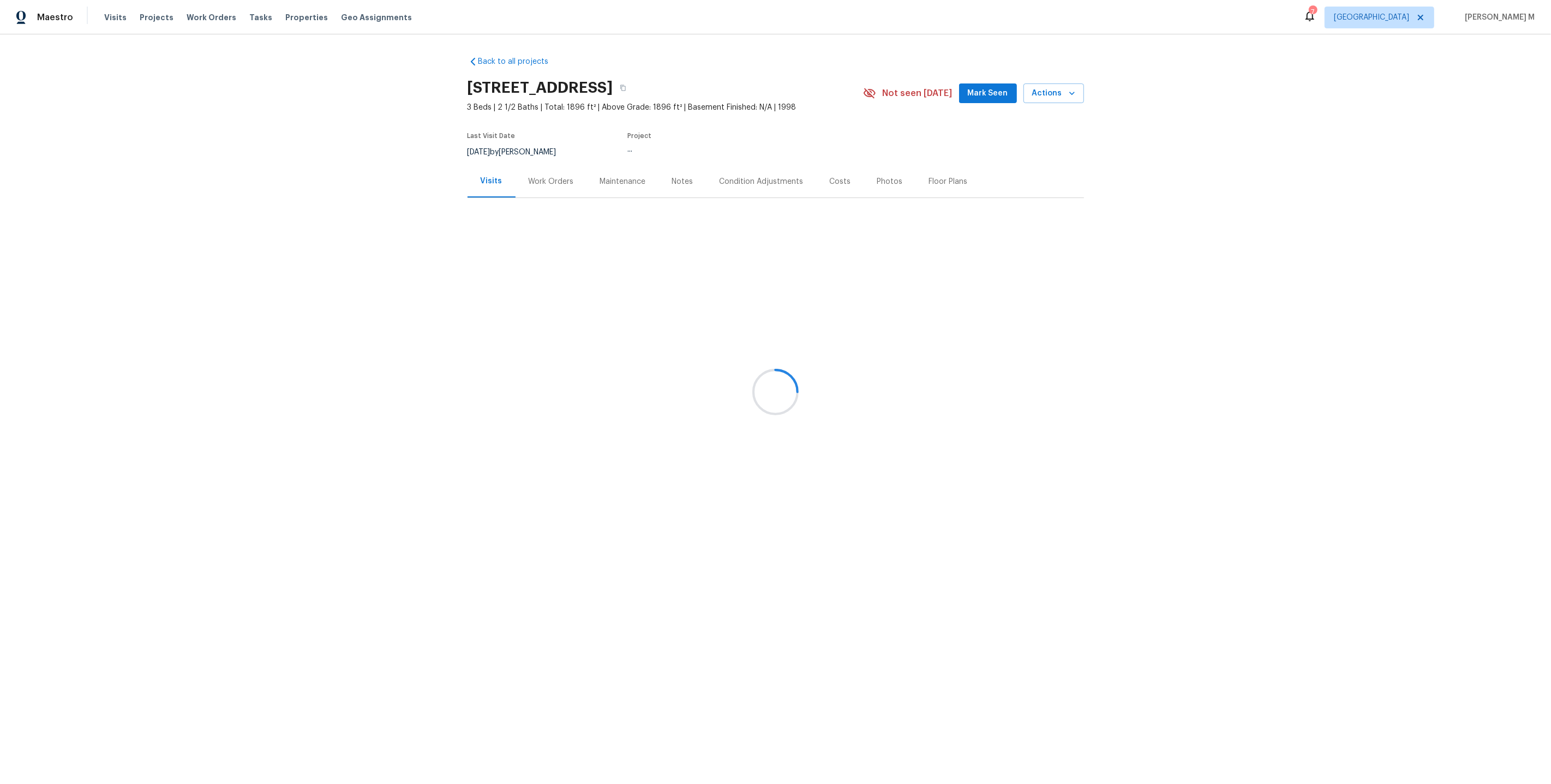
click at [553, 173] on div at bounding box center [776, 392] width 1551 height 784
click at [548, 173] on div at bounding box center [776, 392] width 1551 height 784
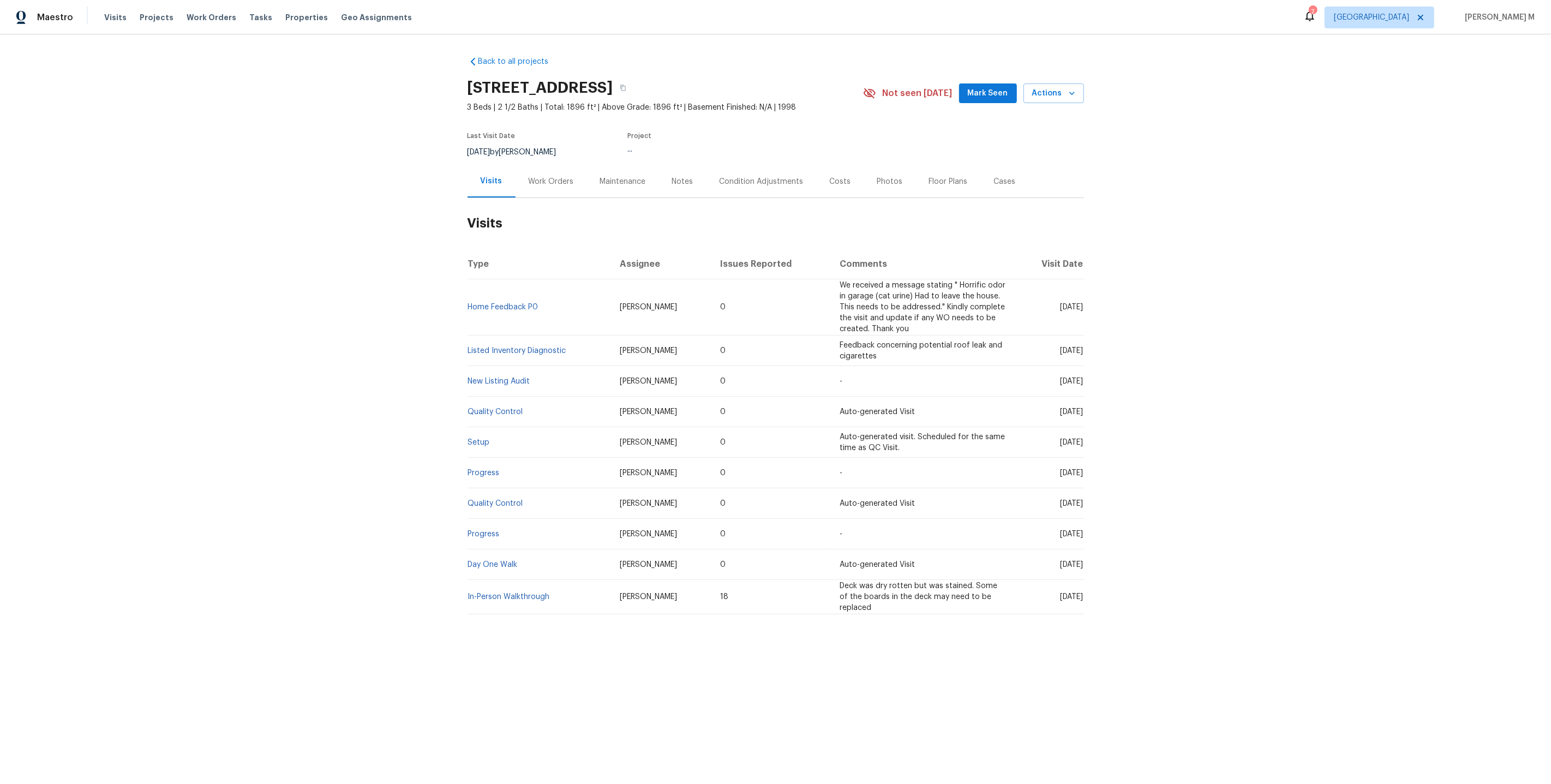
click at [548, 176] on div "Work Orders" at bounding box center [551, 181] width 46 height 11
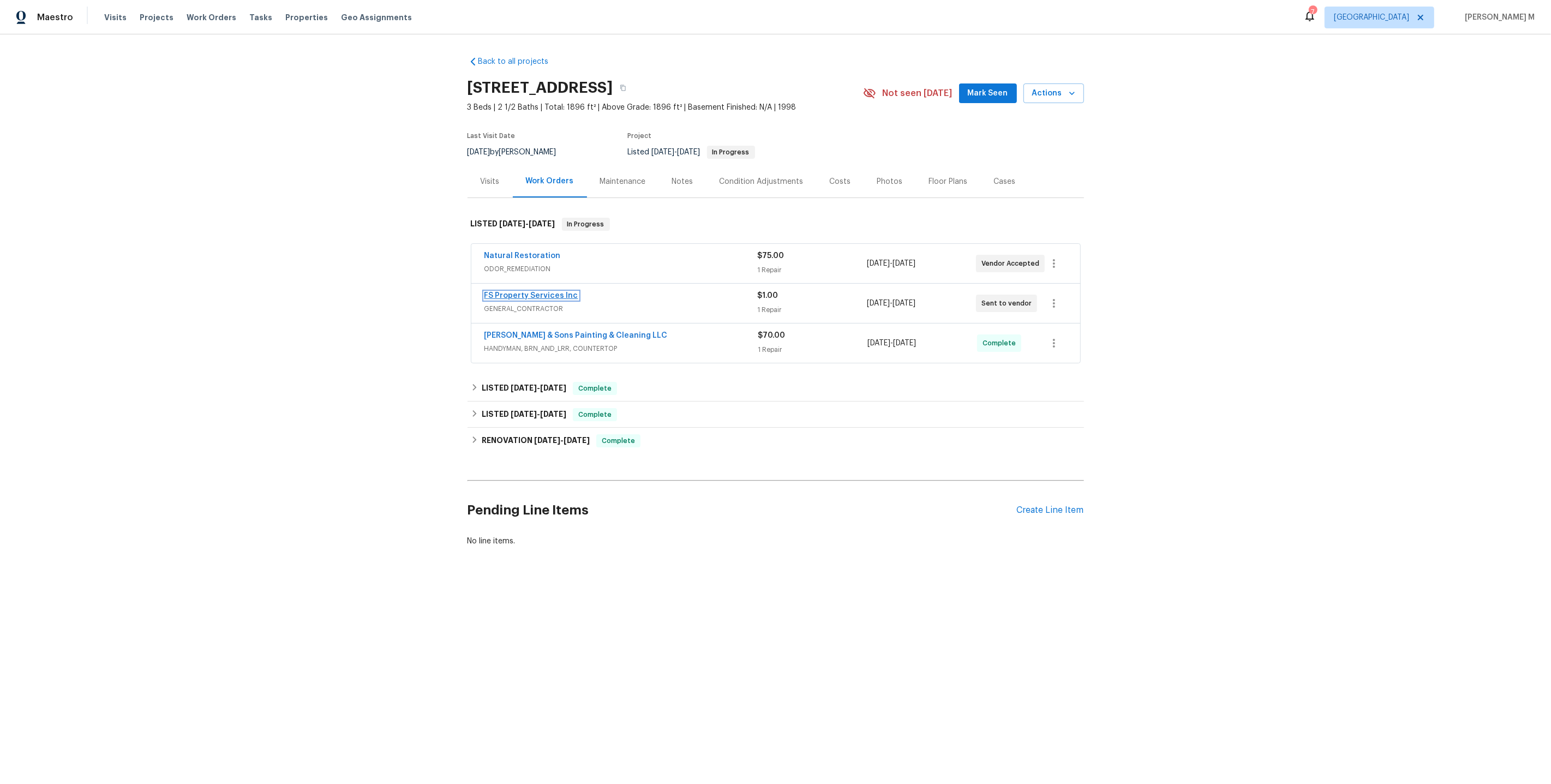
click at [517, 292] on link "FS Property Services Inc" at bounding box center [531, 295] width 94 height 8
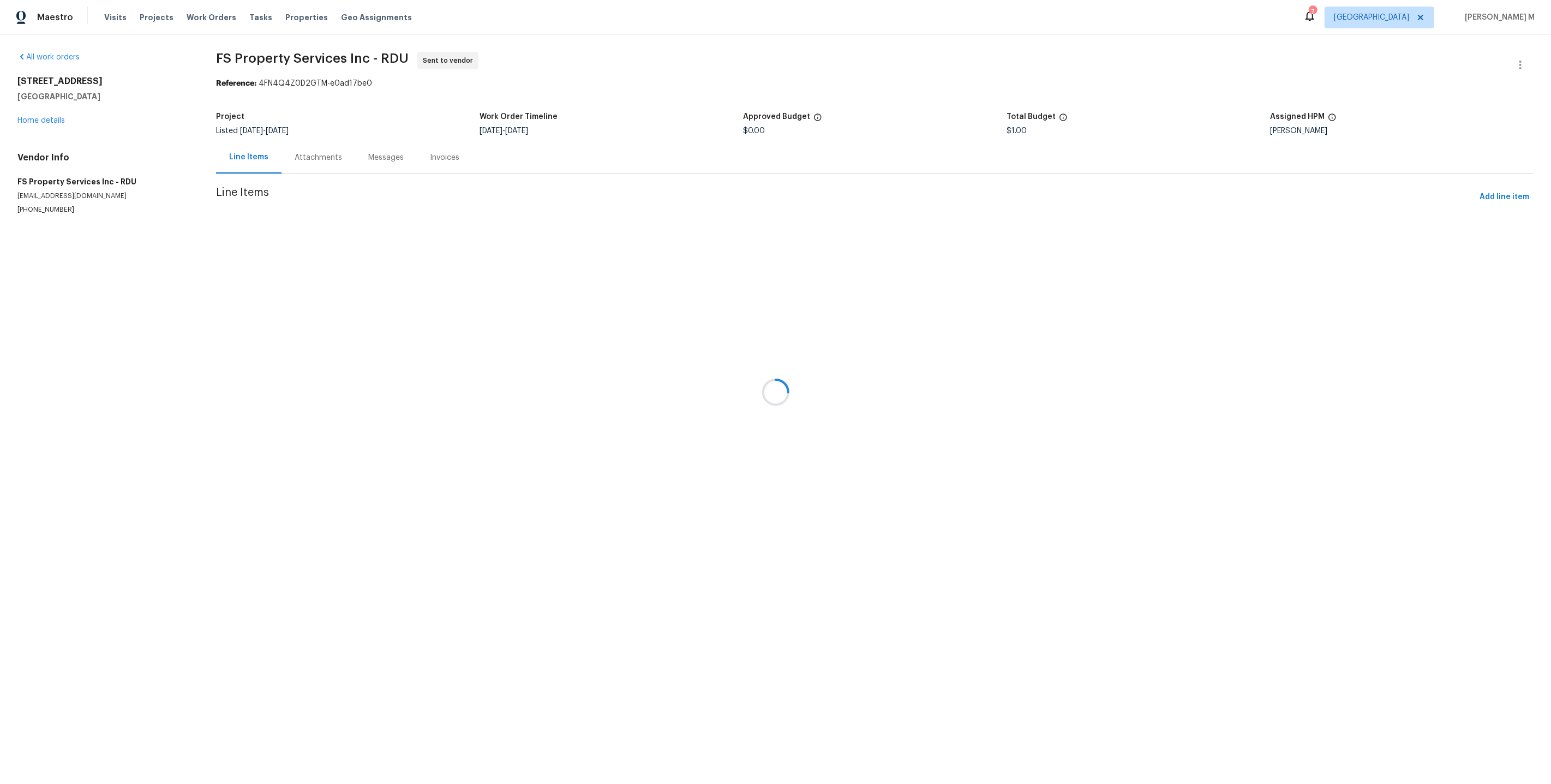
click at [306, 159] on div at bounding box center [776, 392] width 1551 height 784
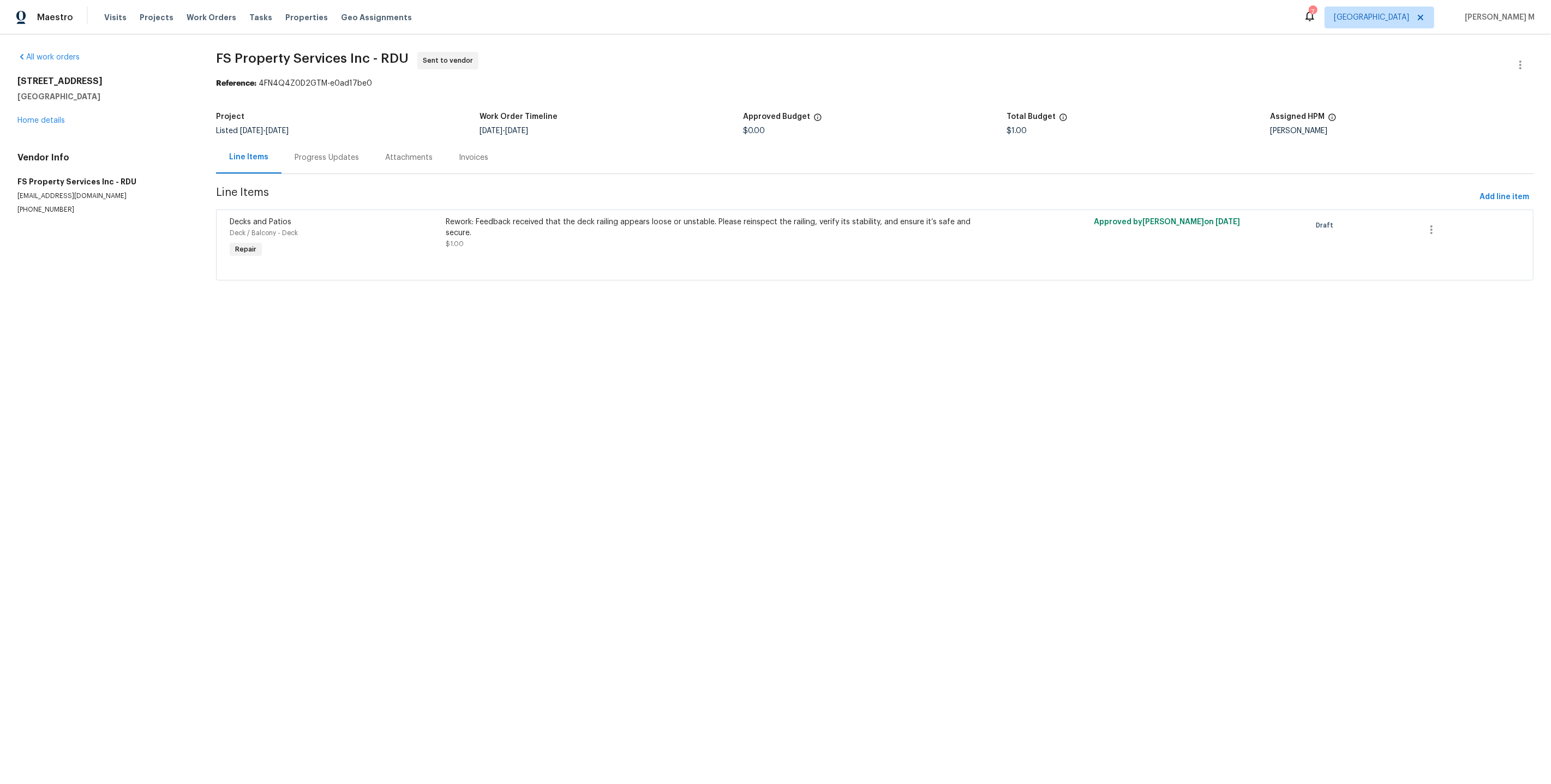
click at [301, 158] on div "Progress Updates" at bounding box center [326, 158] width 64 height 11
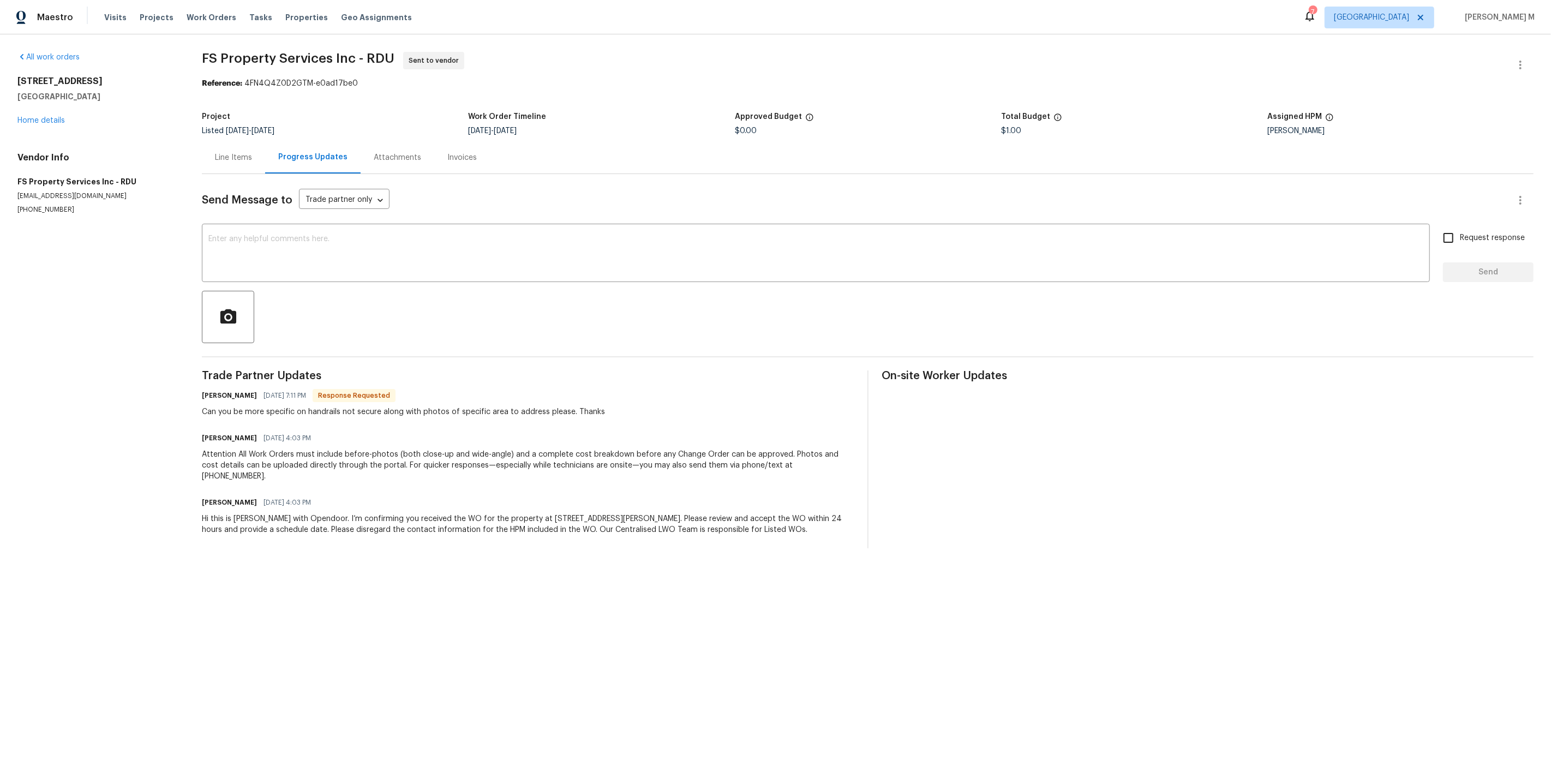
click at [237, 167] on div "Line Items" at bounding box center [233, 157] width 63 height 32
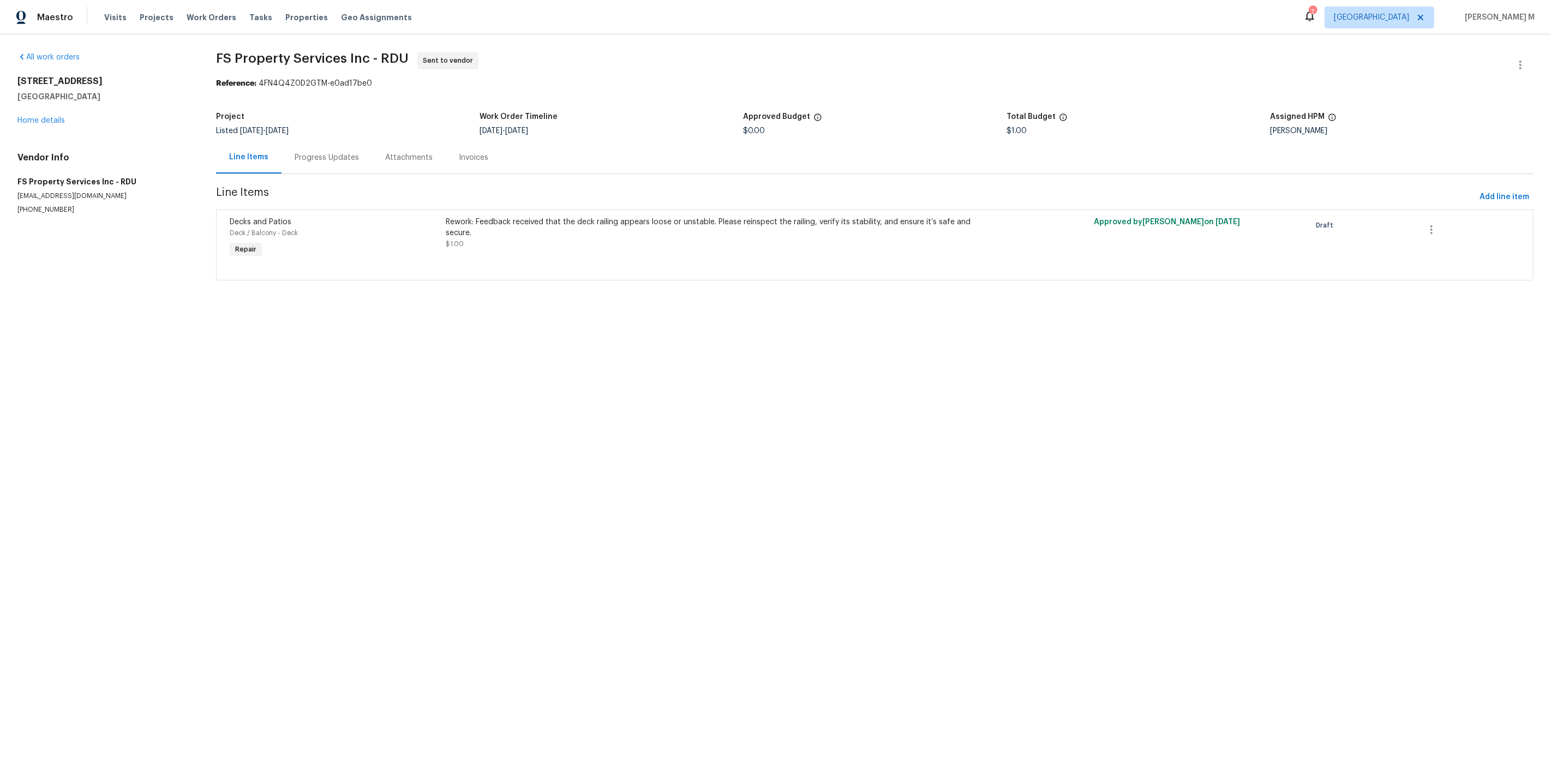
click at [313, 152] on div "Progress Updates" at bounding box center [326, 158] width 64 height 11
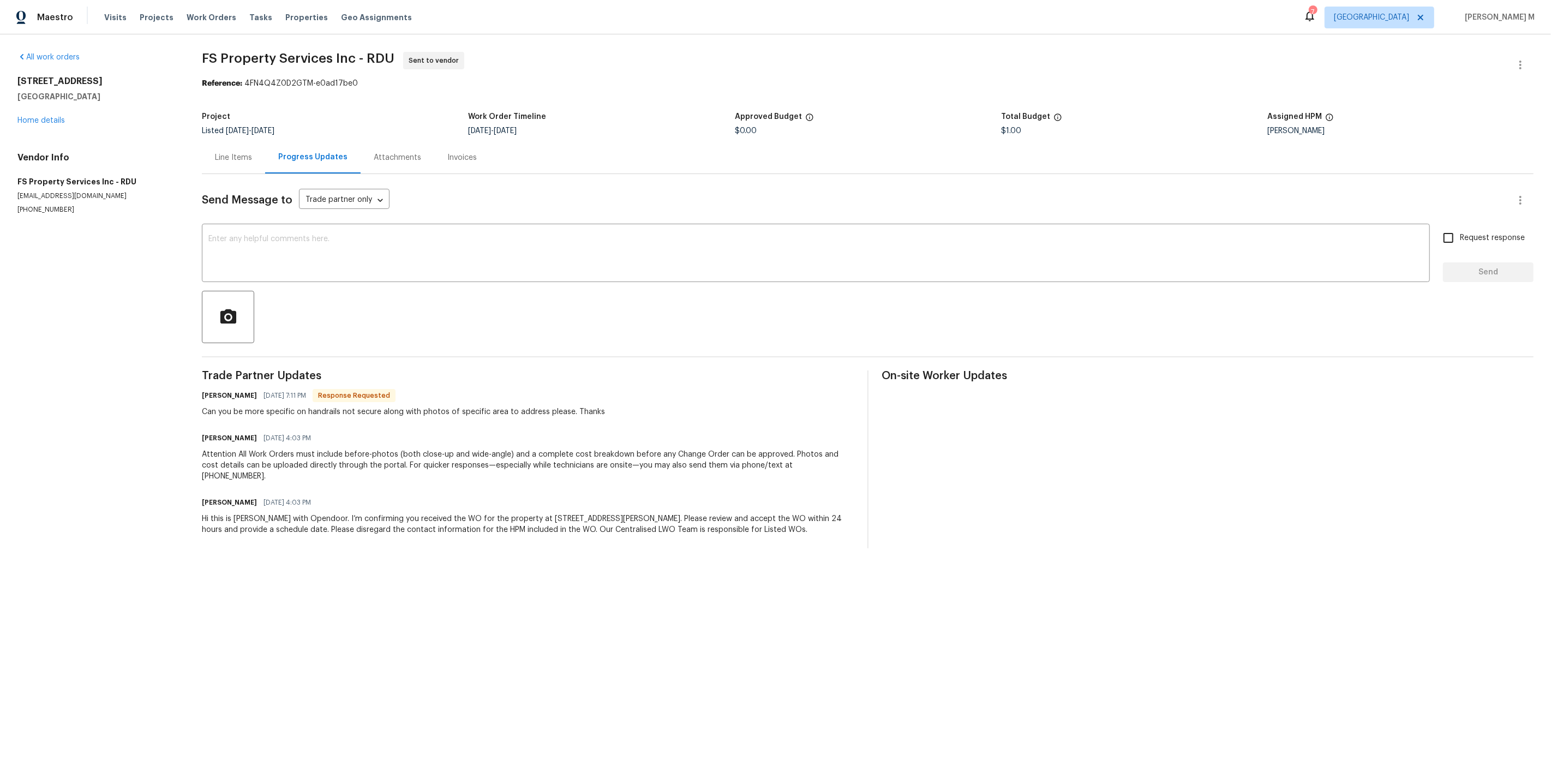
click at [227, 152] on div "Line Items" at bounding box center [233, 158] width 37 height 11
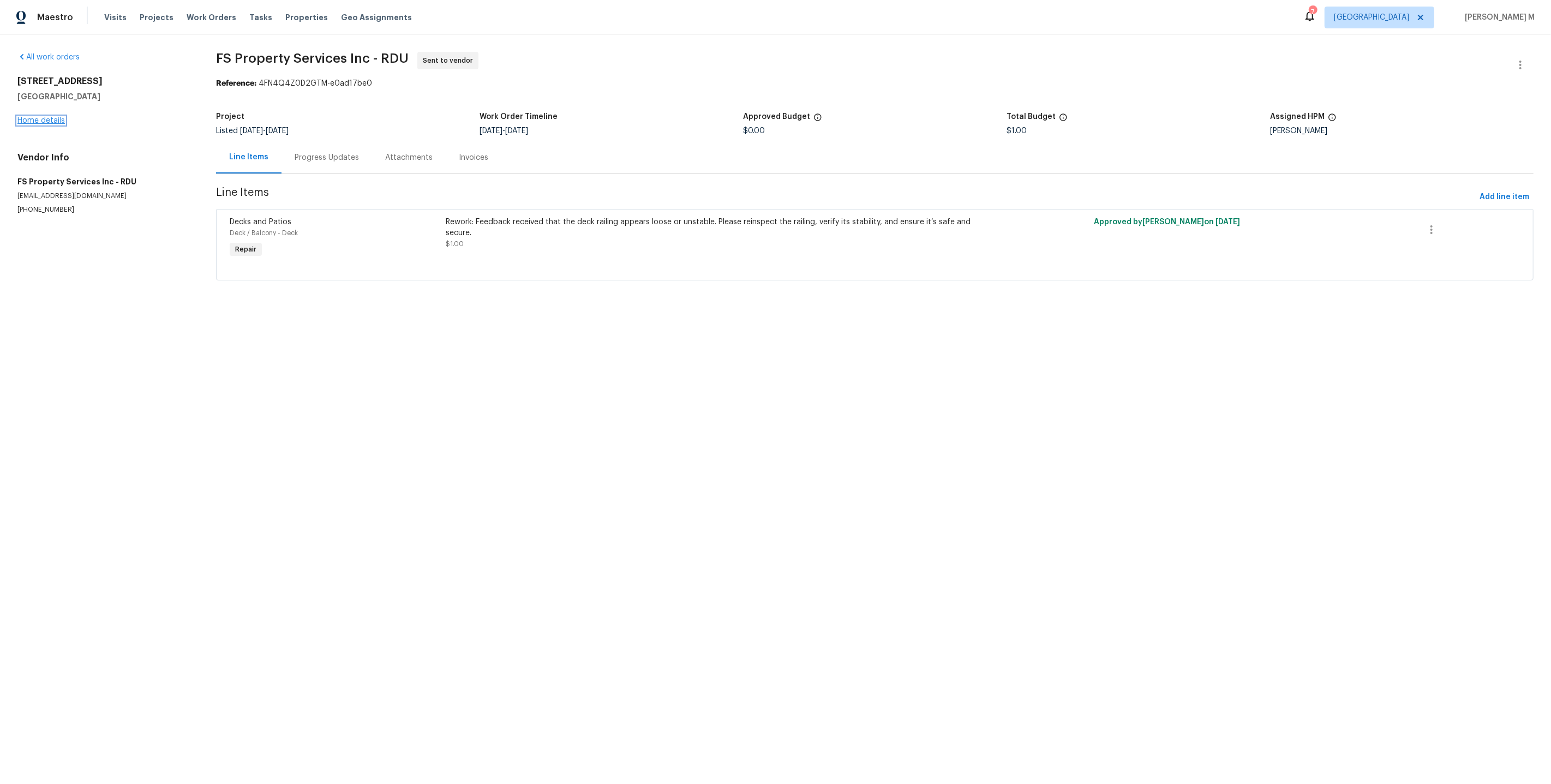
click at [46, 118] on link "Home details" at bounding box center [41, 120] width 47 height 8
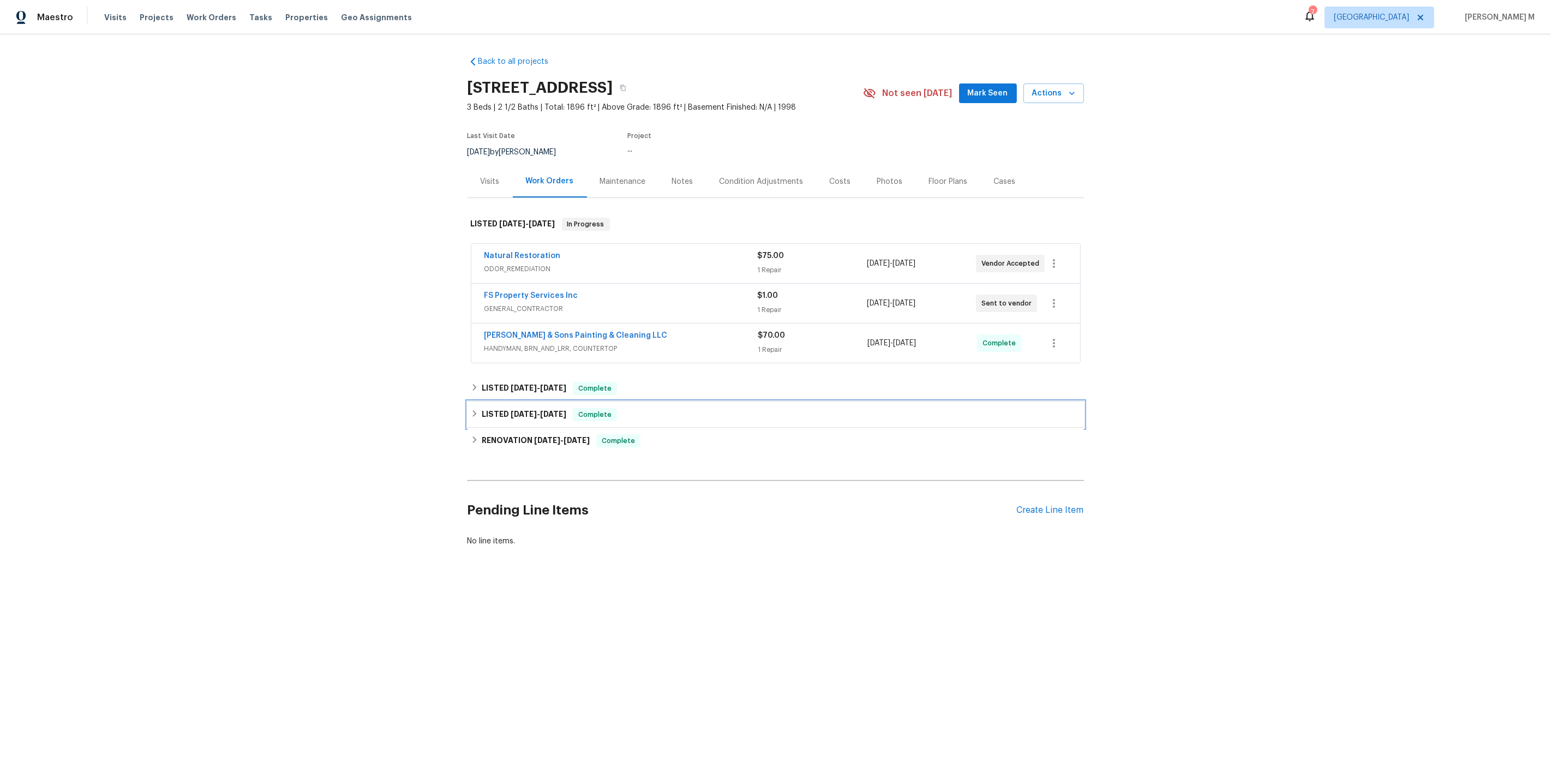
click at [523, 414] on div "LISTED 8/28/25 - 8/29/25 Complete" at bounding box center [776, 414] width 617 height 26
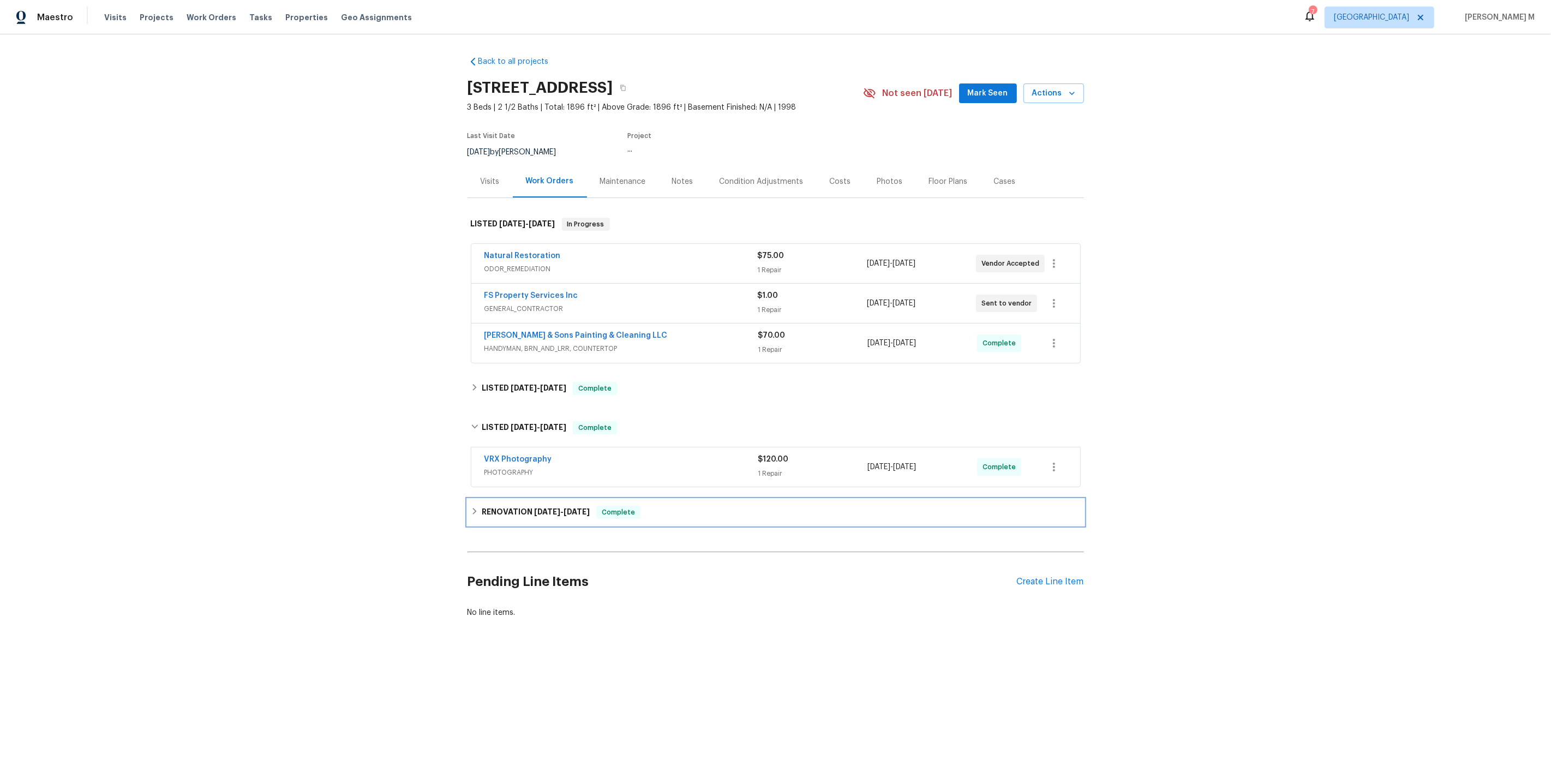
click at [510, 505] on h6 "RENOVATION 8/4/25 - 8/22/25" at bounding box center [535, 512] width 108 height 13
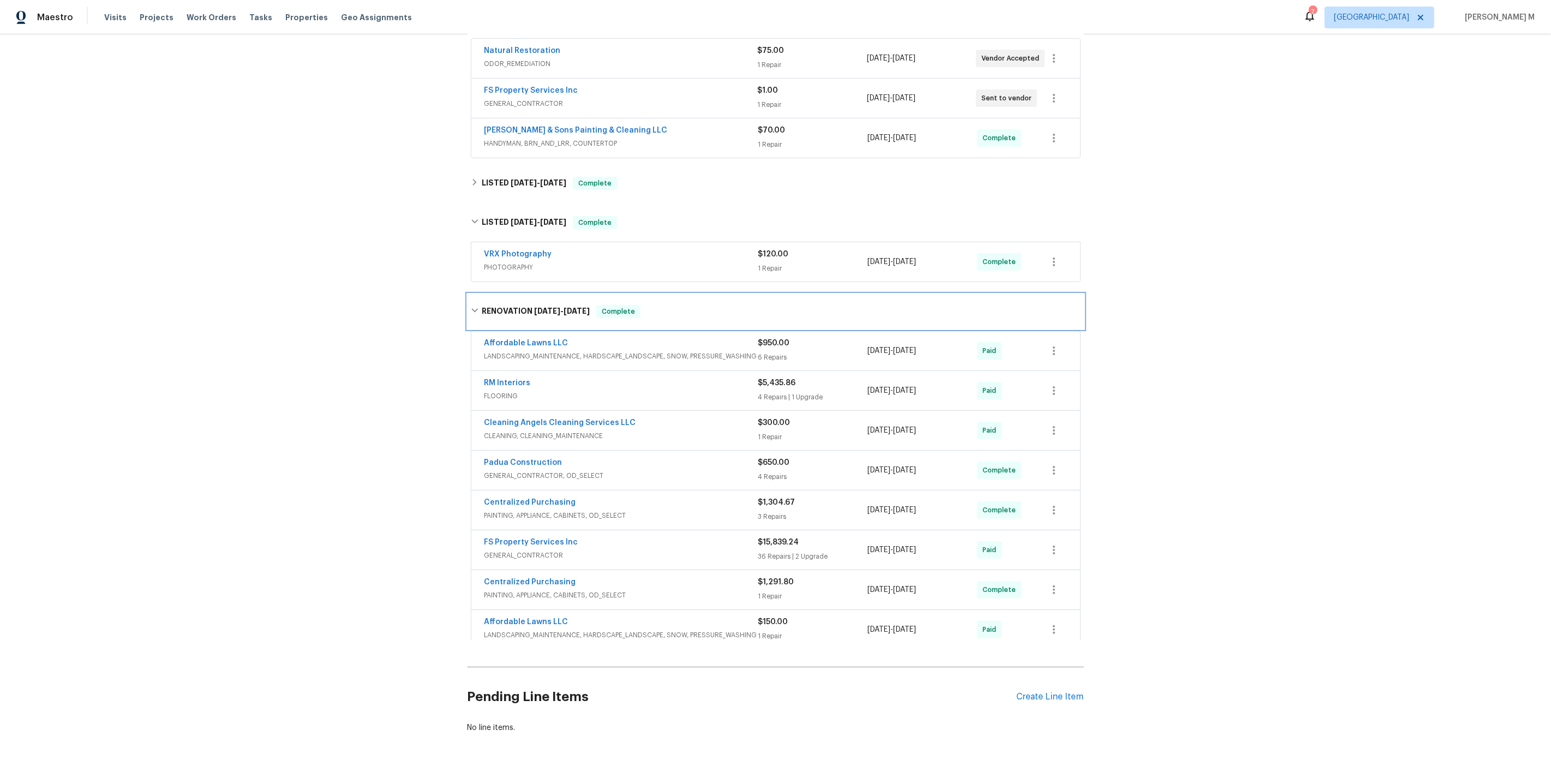
scroll to position [210, 0]
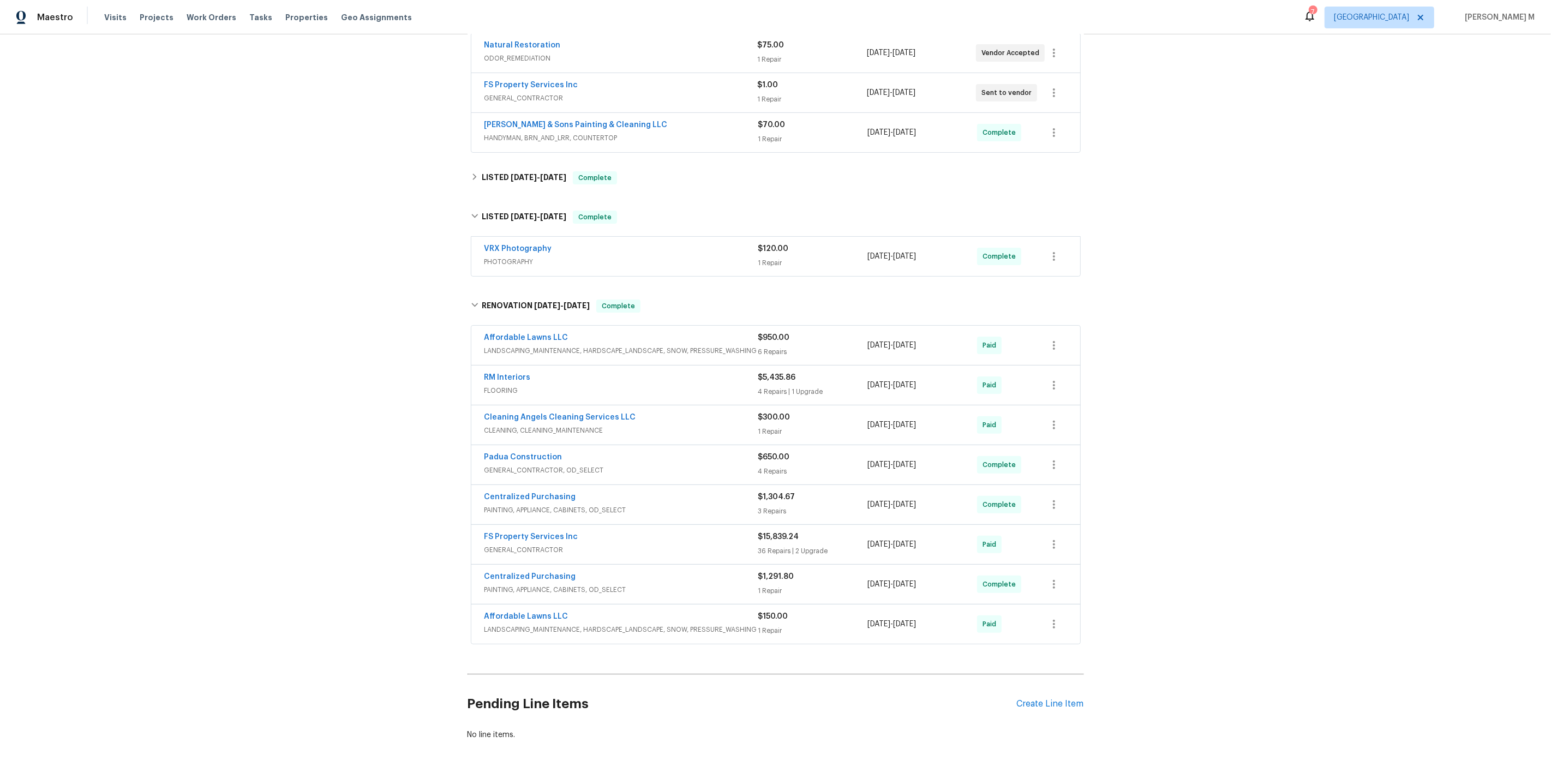
click at [517, 544] on span "GENERAL_CONTRACTOR" at bounding box center [621, 549] width 274 height 11
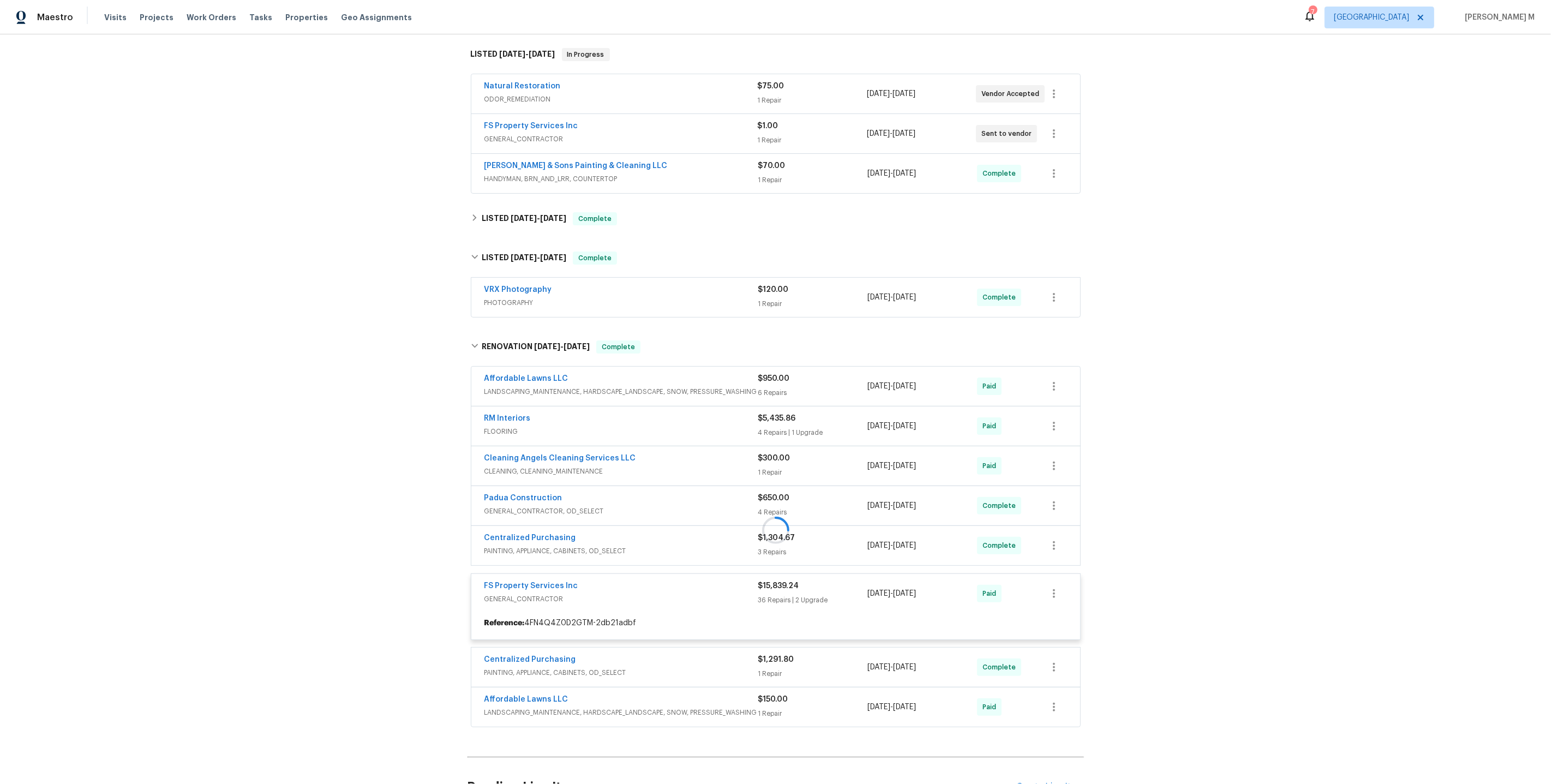
scroll to position [252, 0]
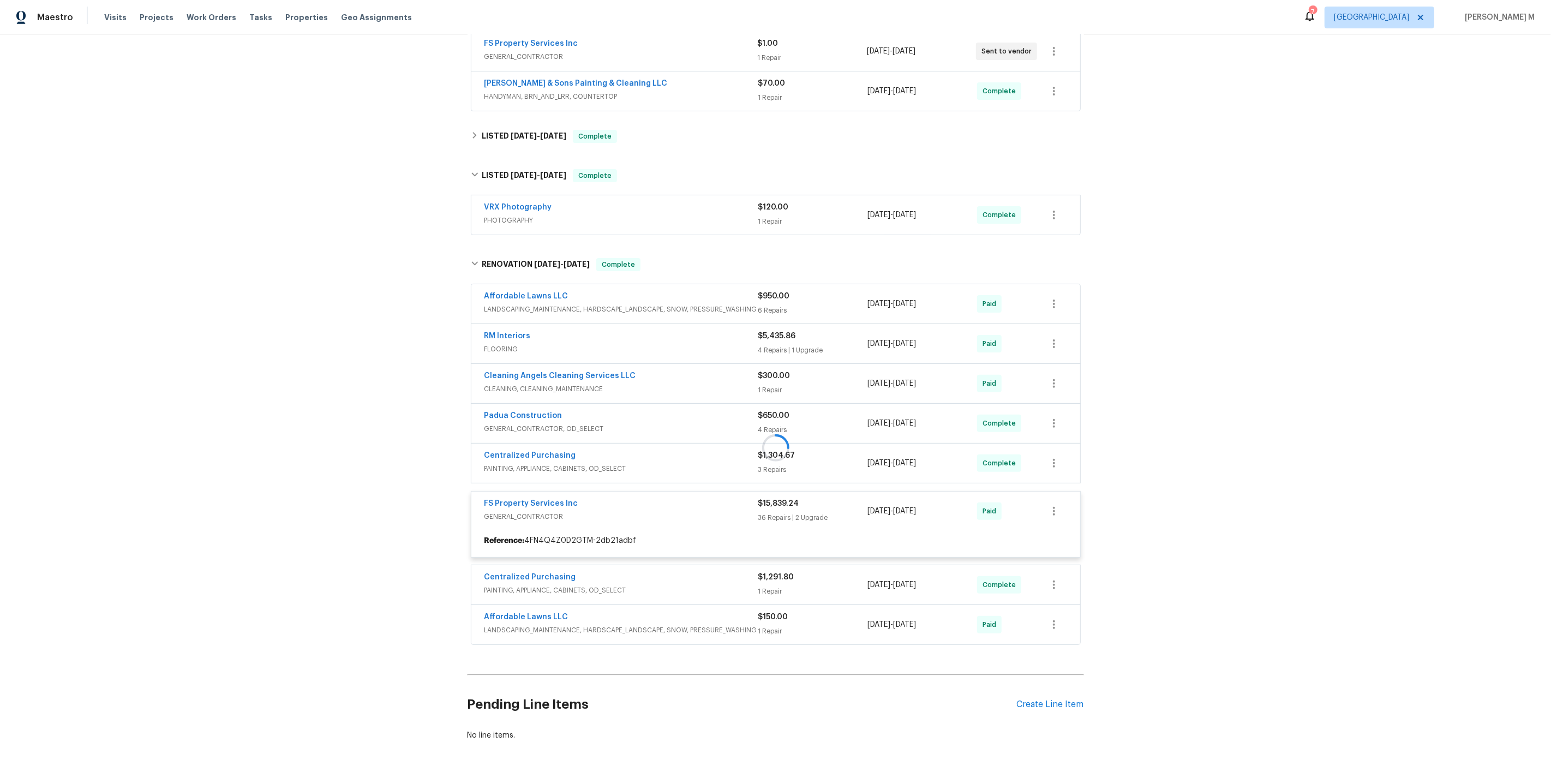
drag, startPoint x: 953, startPoint y: 495, endPoint x: 832, endPoint y: 495, distance: 121.0
click at [832, 495] on div at bounding box center [776, 448] width 617 height 401
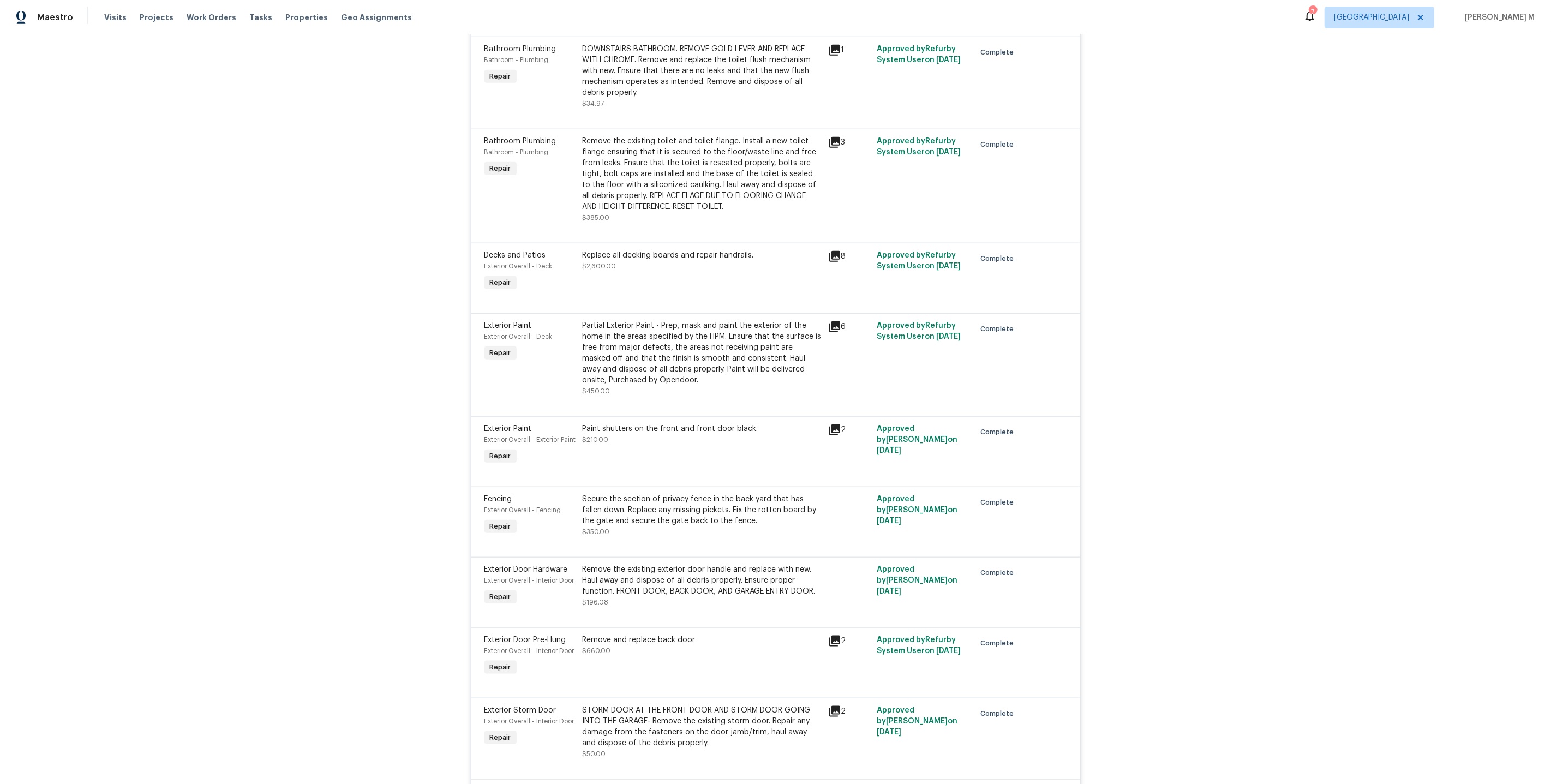
scroll to position [1188, 0]
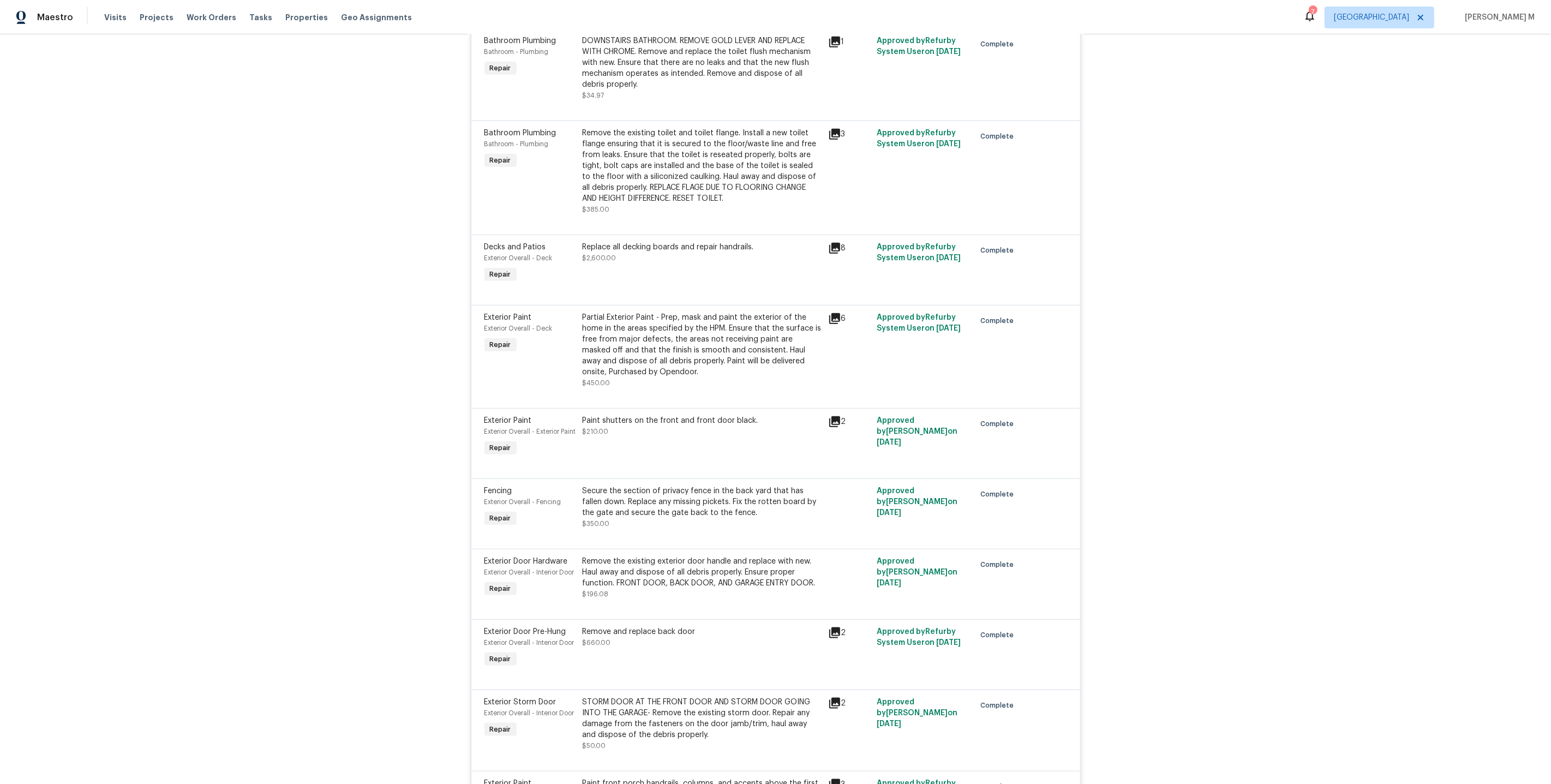
click at [674, 238] on div "Replace all decking boards and repair handrails. $2,600.00" at bounding box center [702, 263] width 245 height 50
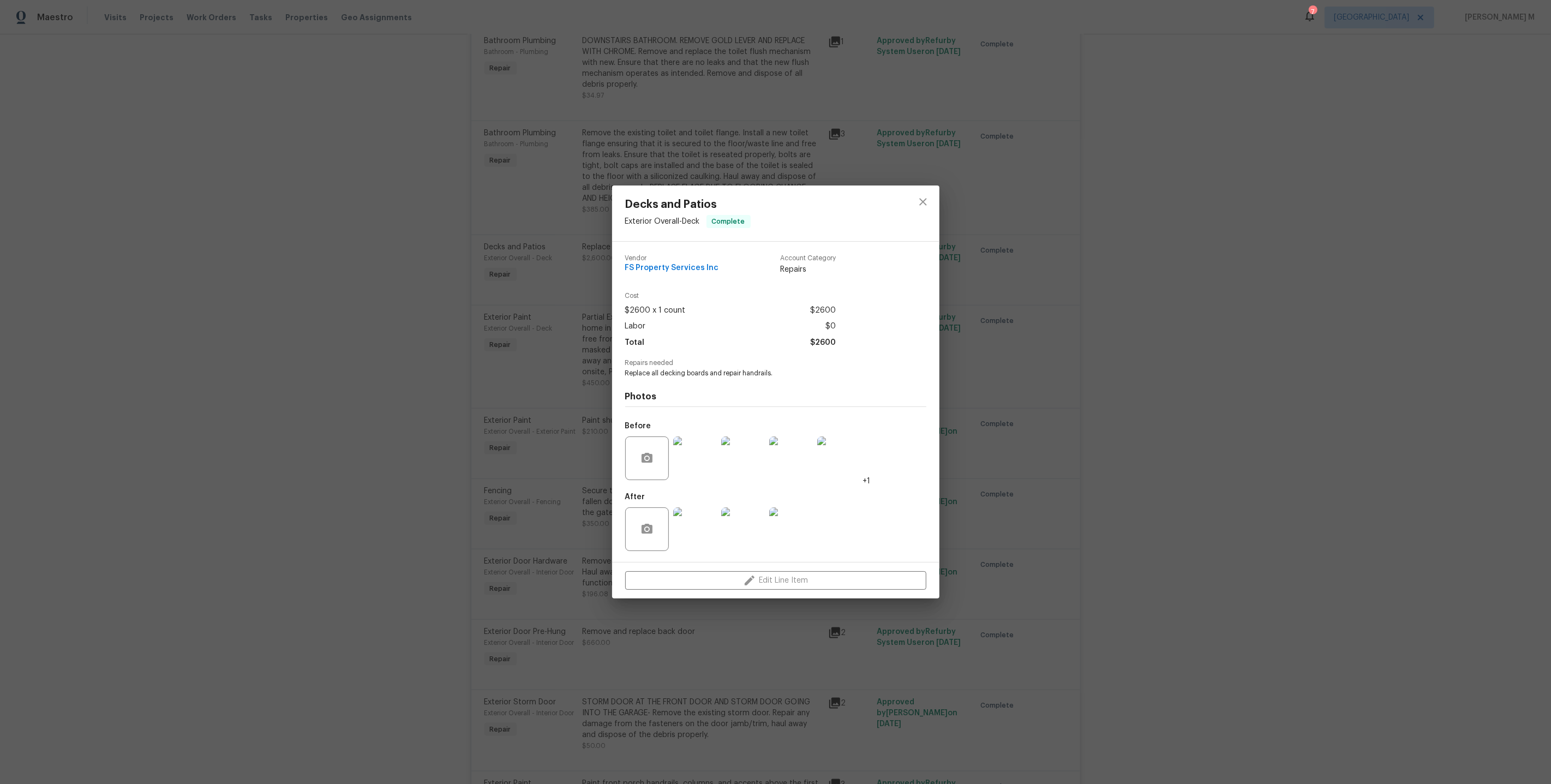
click at [701, 463] on img at bounding box center [695, 458] width 44 height 44
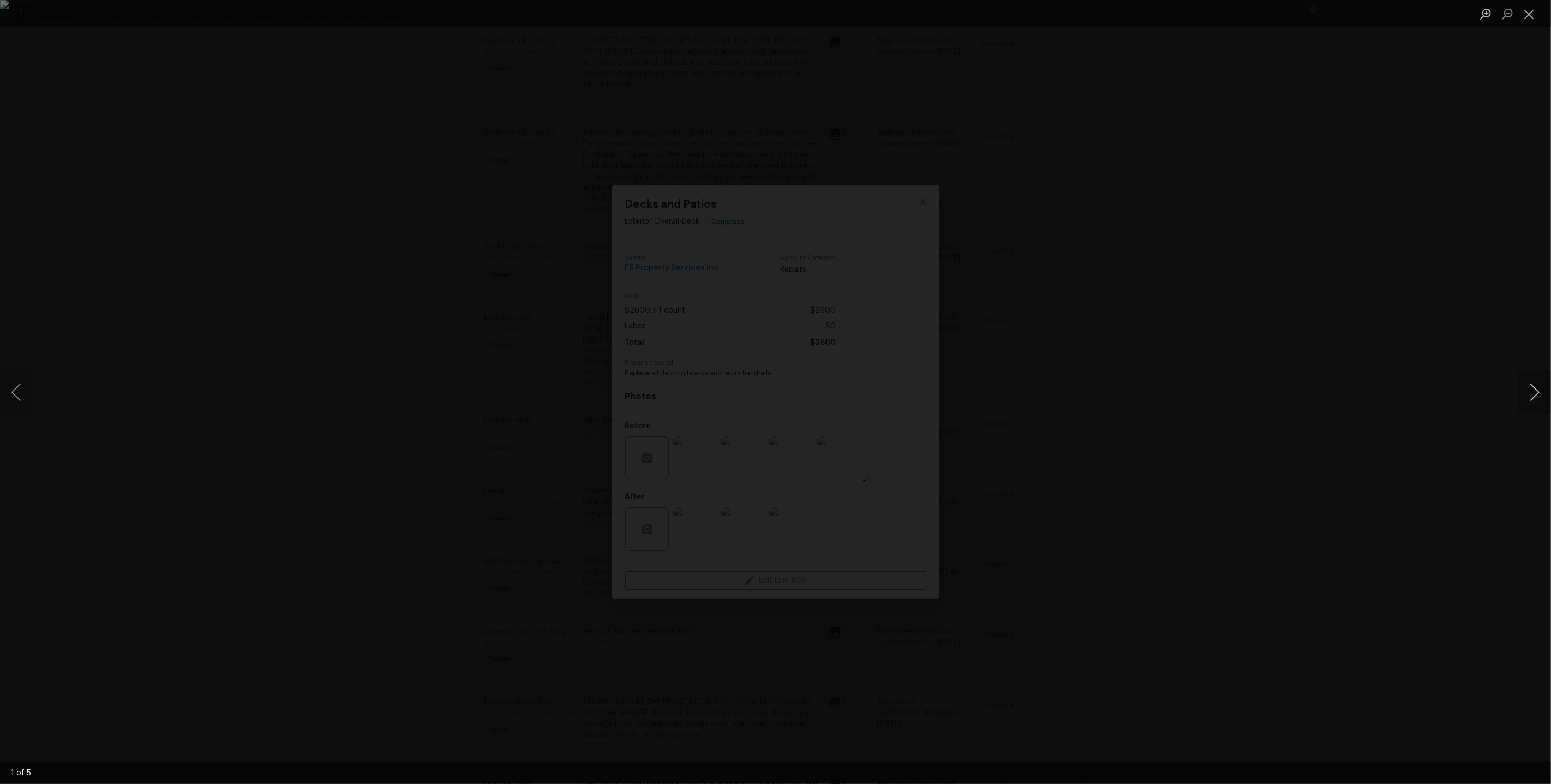
click at [1532, 407] on button "Next image" at bounding box center [1534, 392] width 32 height 44
click at [1491, 265] on div "Lightbox" at bounding box center [776, 392] width 1551 height 784
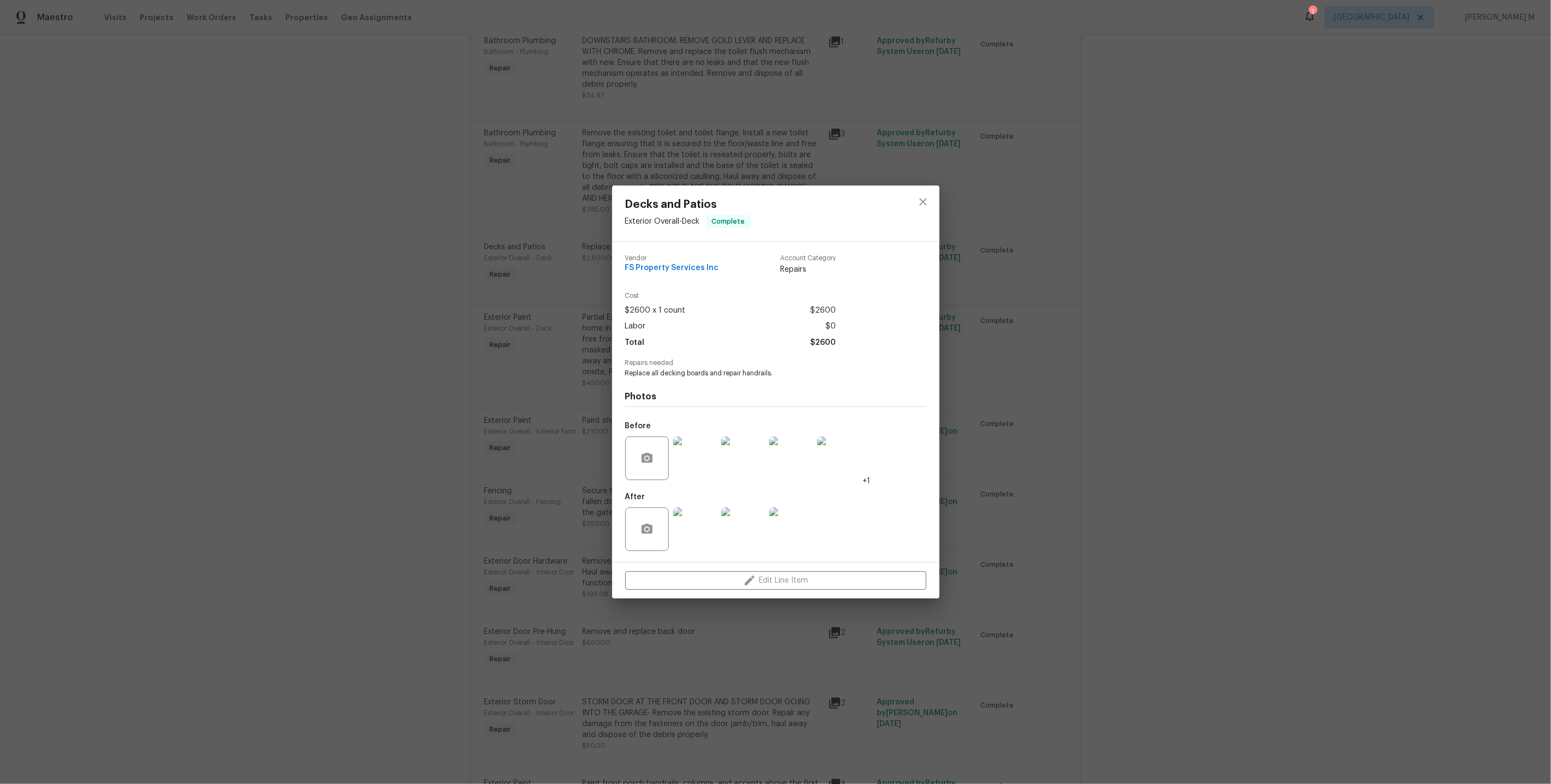
click at [693, 527] on img at bounding box center [695, 529] width 44 height 44
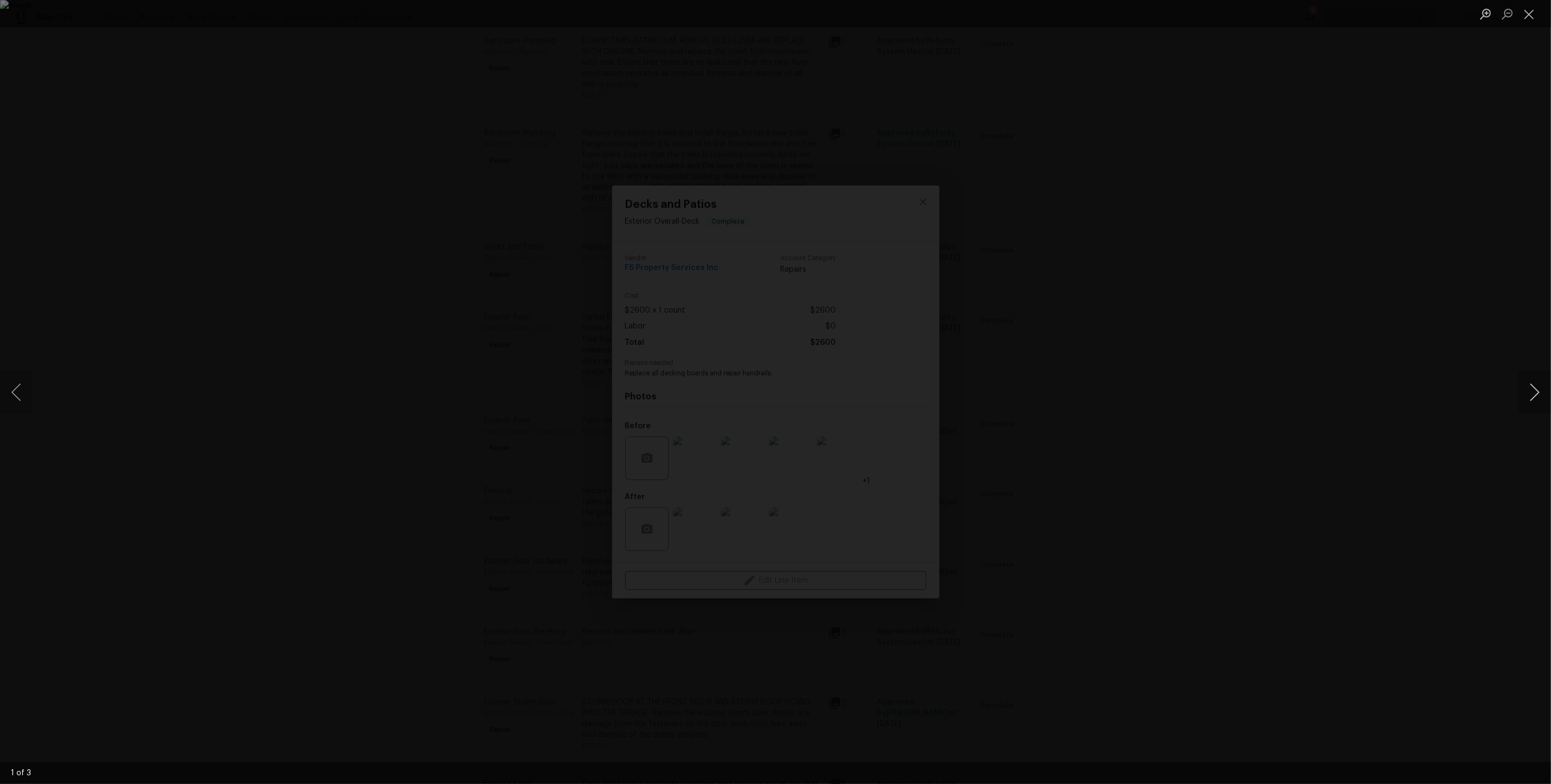
click at [1528, 386] on button "Next image" at bounding box center [1534, 392] width 32 height 44
click at [1006, 406] on div "Lightbox" at bounding box center [776, 392] width 1551 height 784
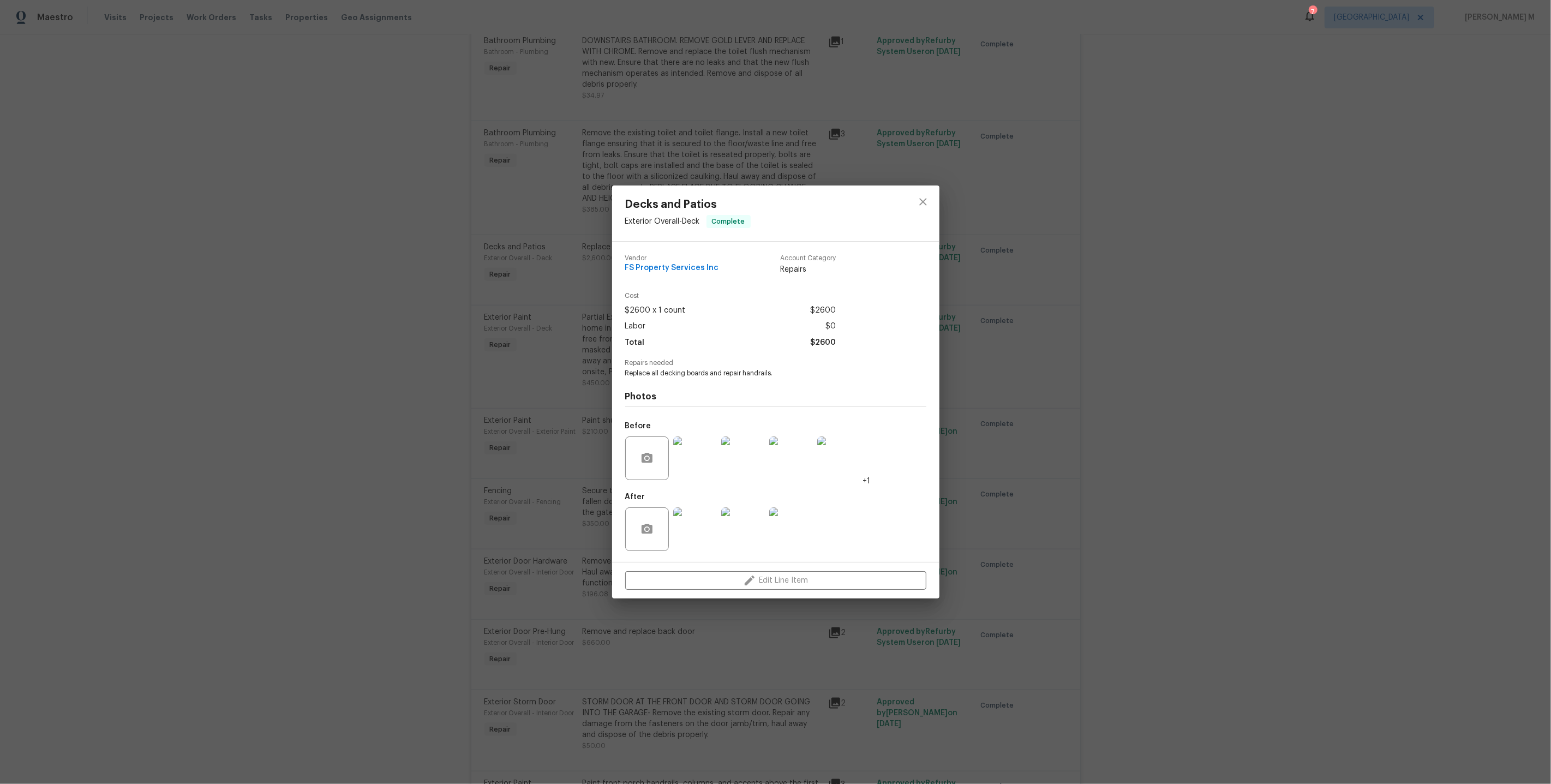
click at [613, 333] on div "Vendor FS Property Services Inc Account Category Repairs Cost $2600 x 1 count $…" at bounding box center [776, 402] width 328 height 321
click at [534, 316] on div "Decks and Patios Exterior Overall - Deck Complete Vendor FS Property Services I…" at bounding box center [776, 392] width 1551 height 784
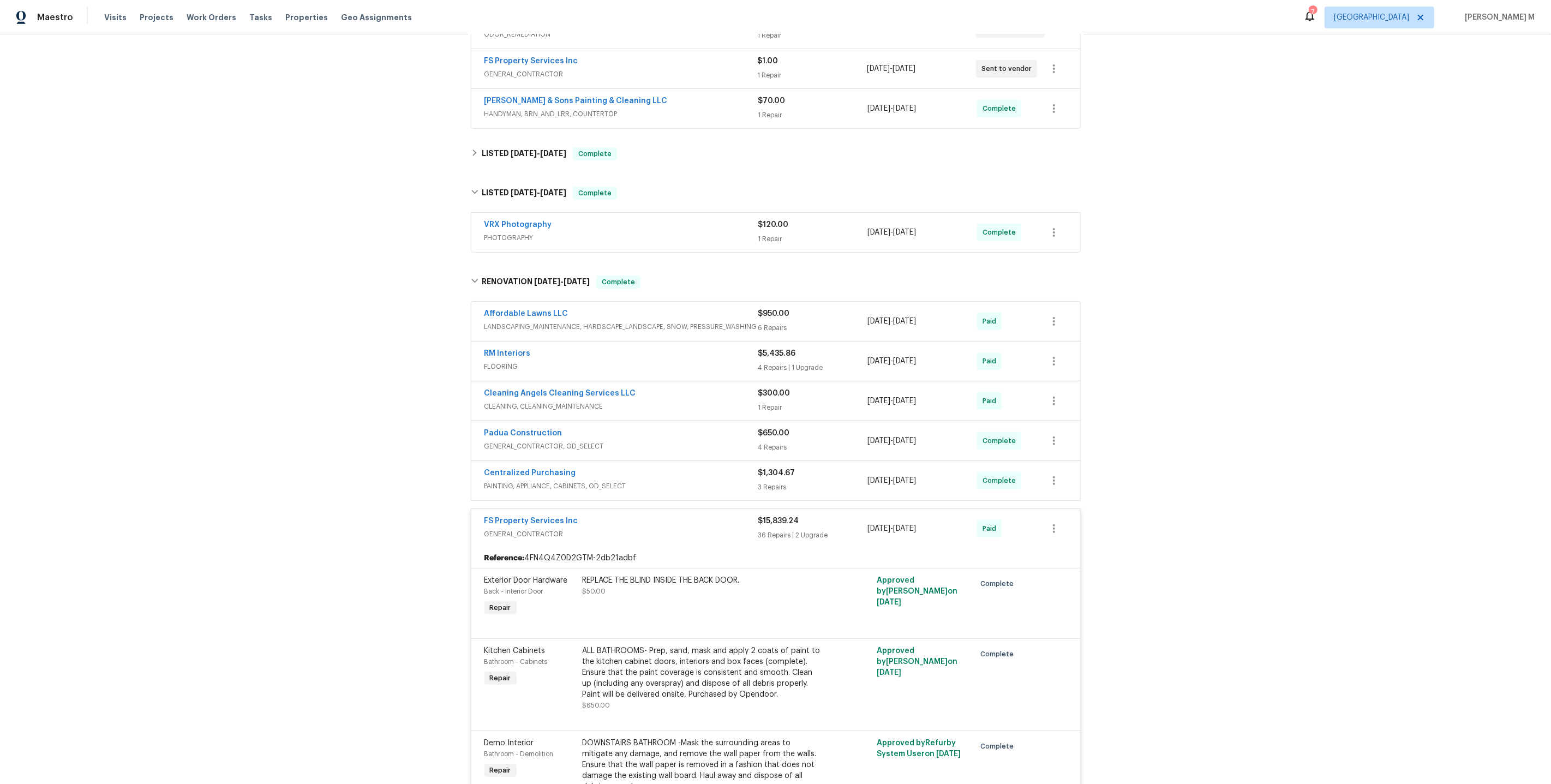
scroll to position [0, 0]
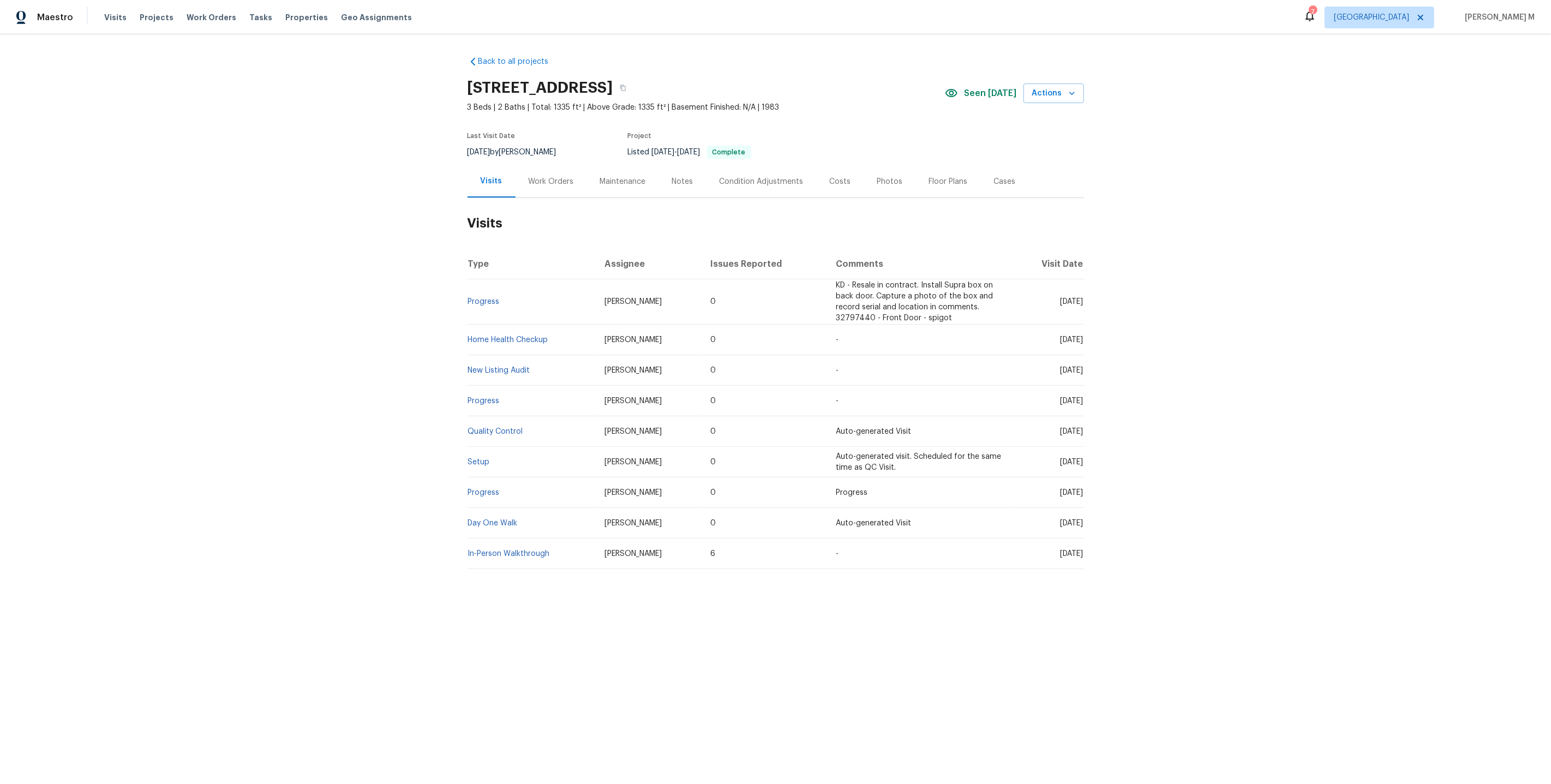
click at [547, 170] on div "Work Orders" at bounding box center [551, 181] width 72 height 32
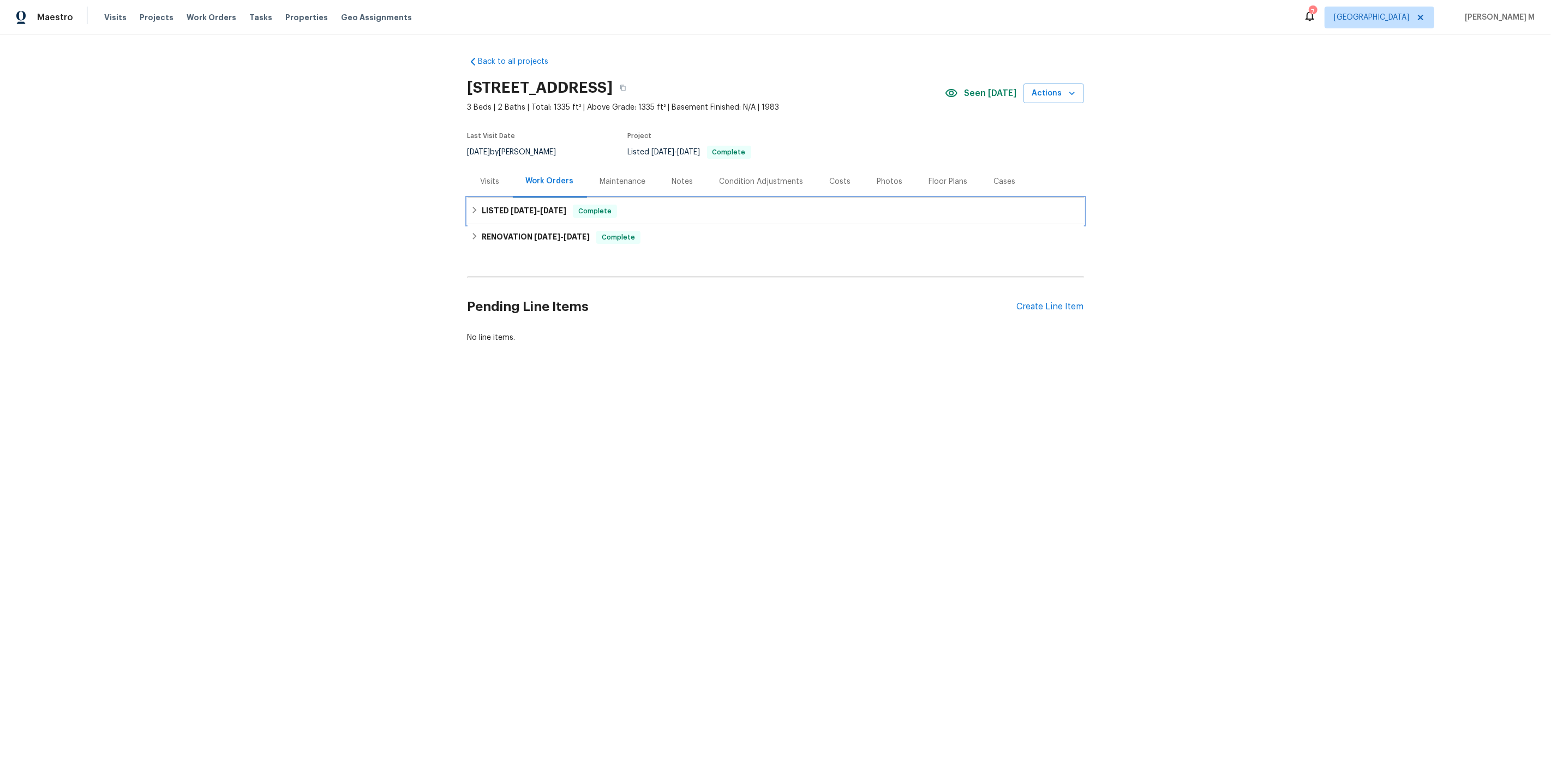
click at [511, 211] on h6 "LISTED [DATE] - [DATE]" at bounding box center [524, 211] width 85 height 13
